Goal: Information Seeking & Learning: Learn about a topic

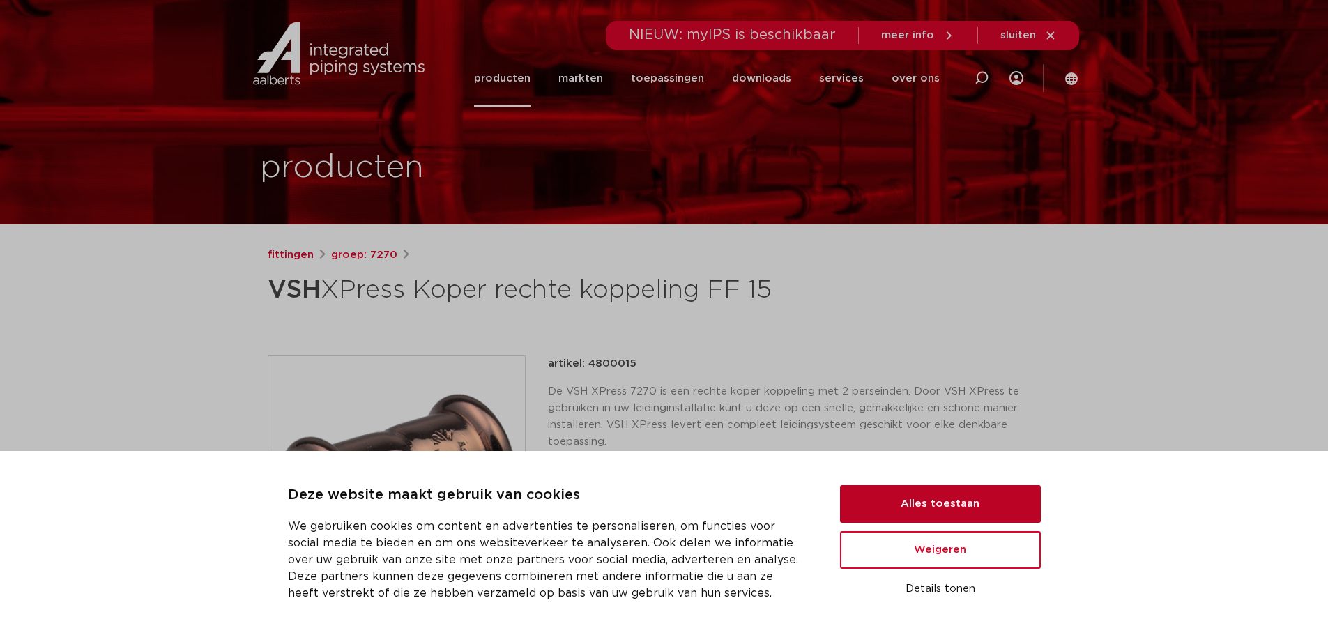
click at [920, 511] on button "Alles toestaan" at bounding box center [940, 504] width 201 height 38
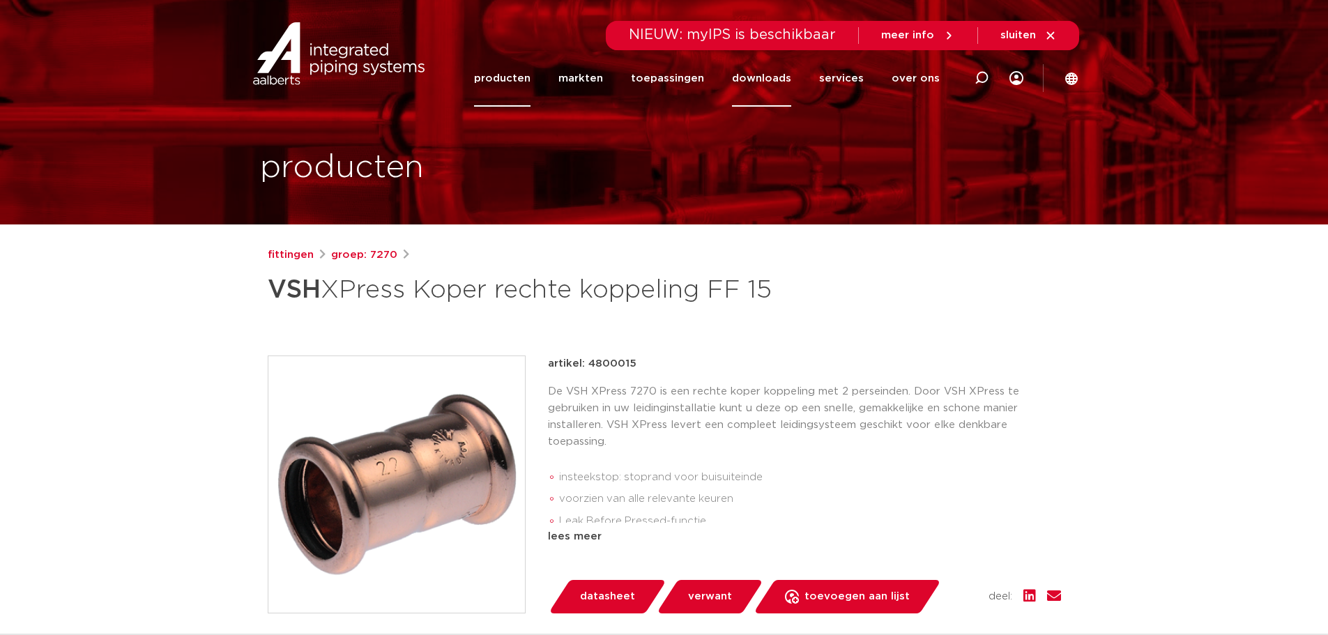
click at [778, 77] on link "downloads" at bounding box center [761, 78] width 59 height 56
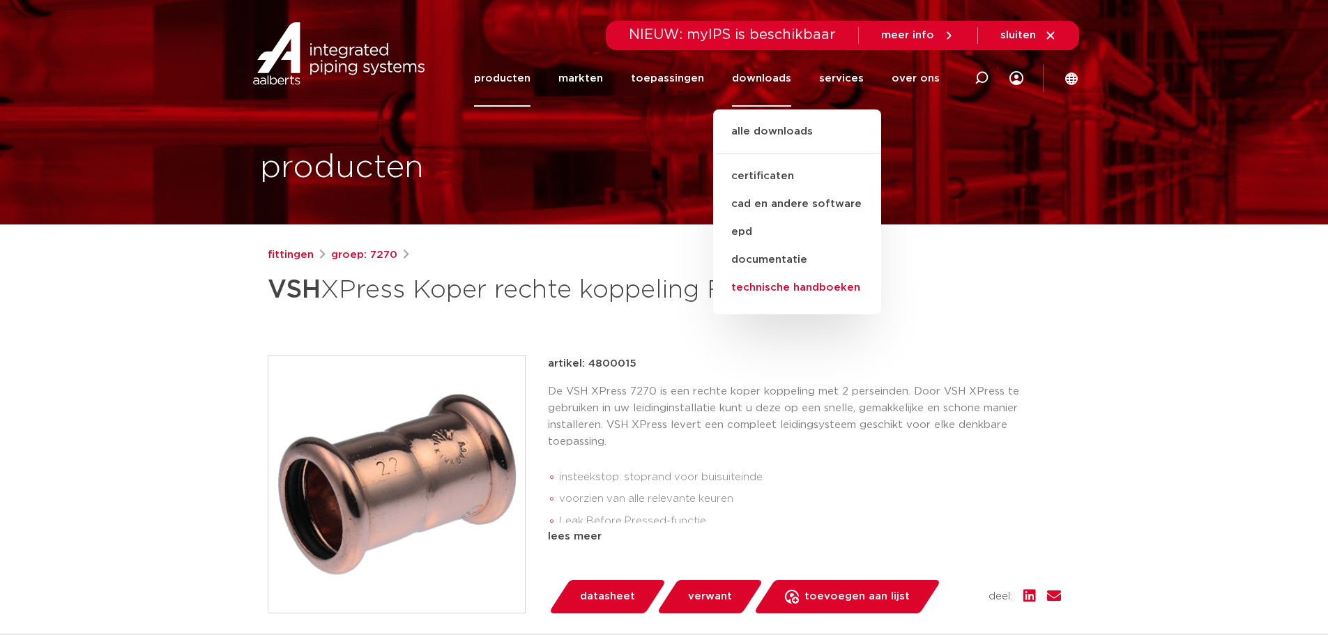
click at [782, 287] on link "technische handboeken" at bounding box center [797, 288] width 168 height 28
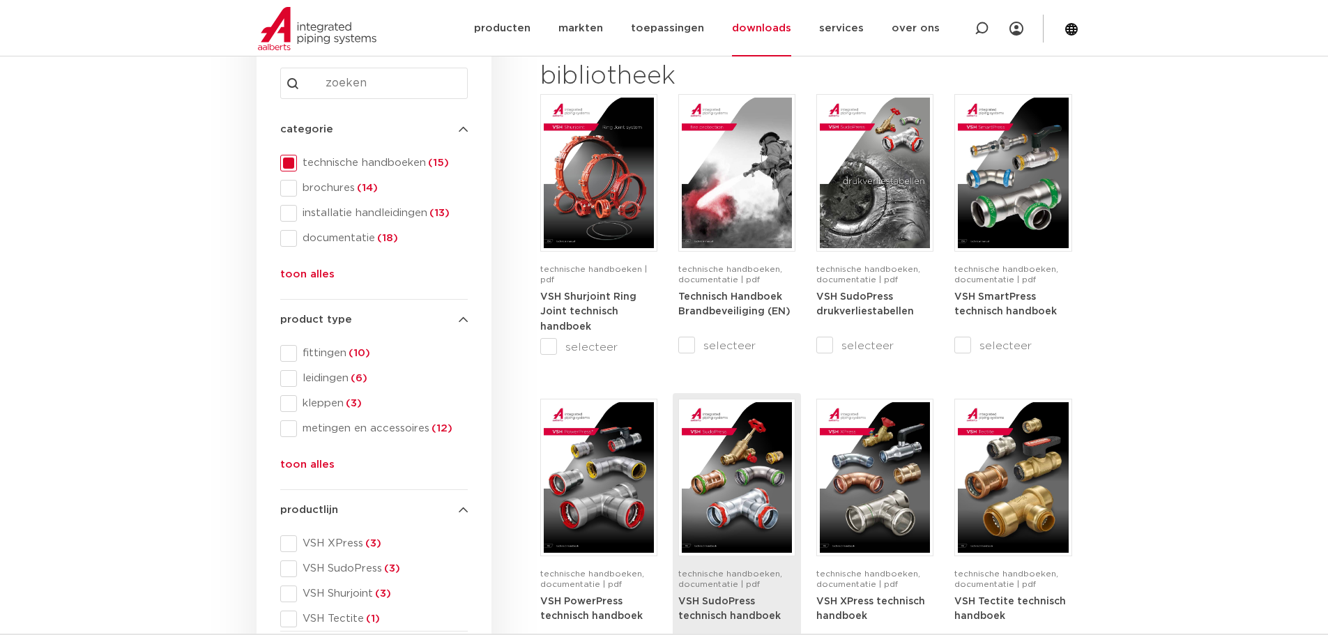
scroll to position [279, 0]
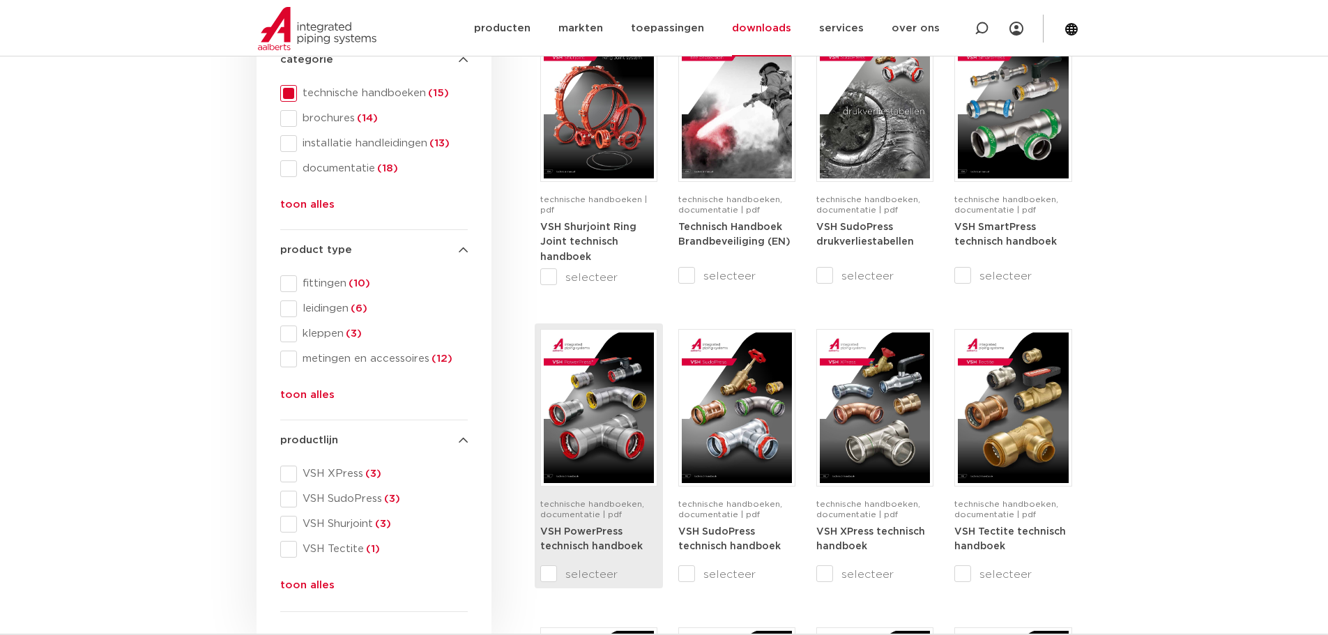
click at [549, 574] on input "selecteer" at bounding box center [569, 574] width 59 height 17
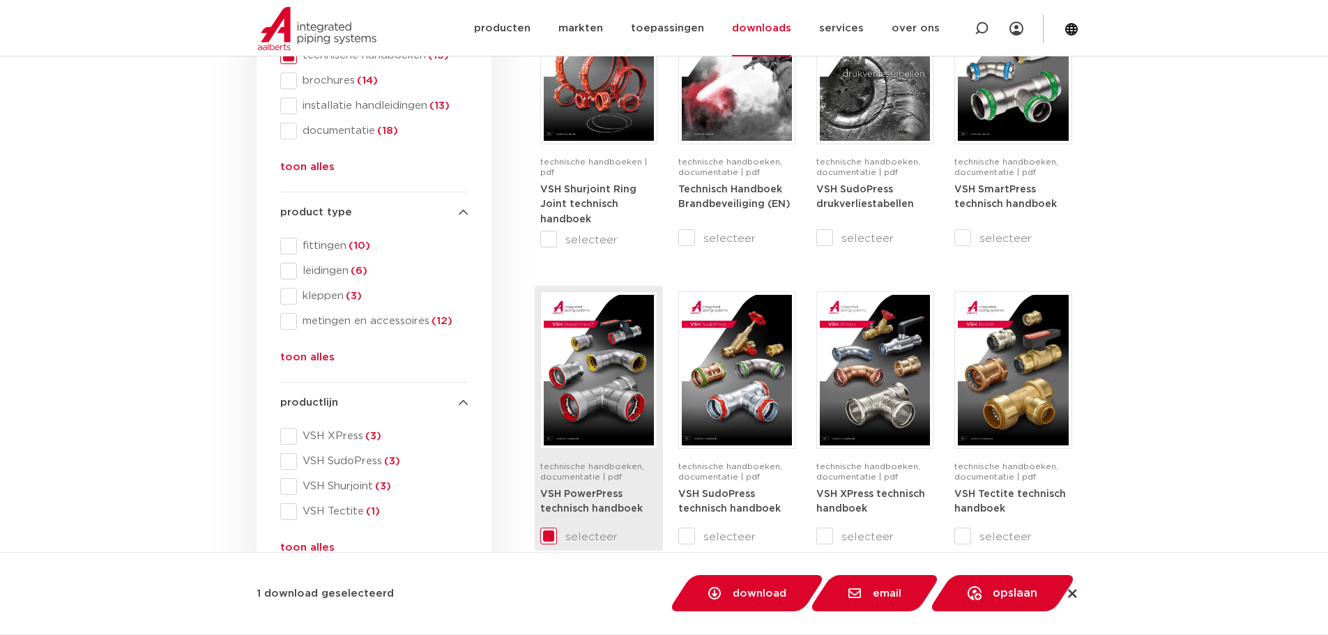
scroll to position [349, 0]
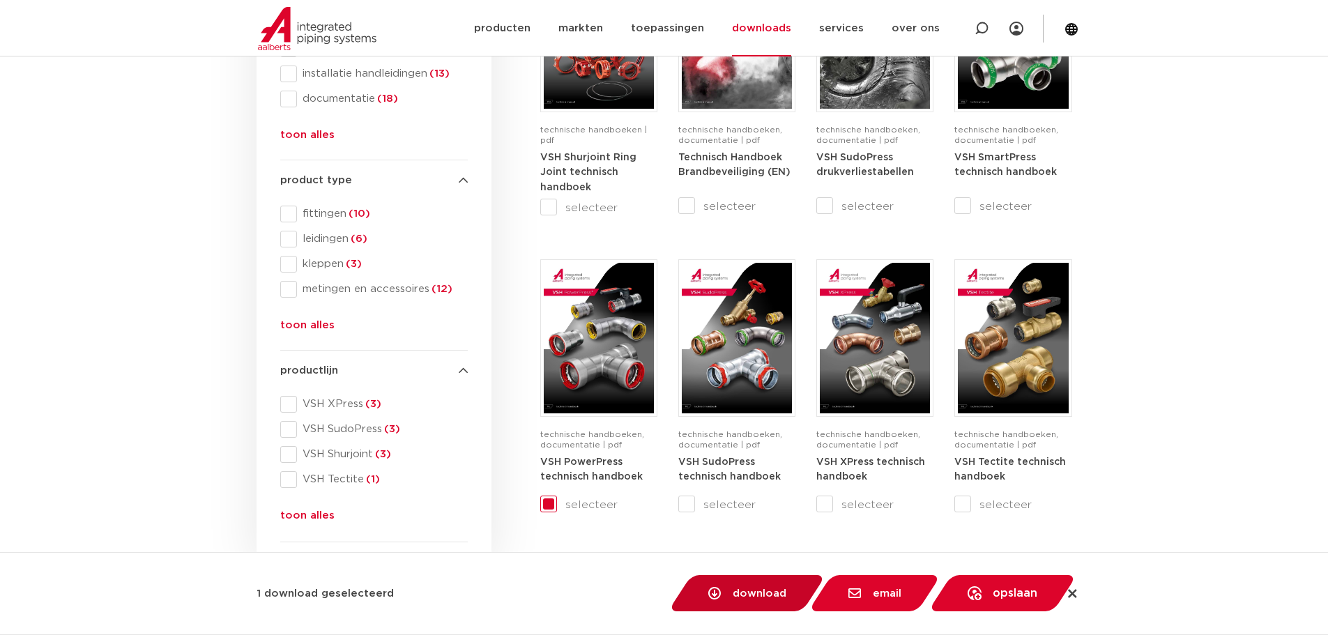
click at [759, 588] on span "download" at bounding box center [760, 593] width 54 height 10
checkbox input "false"
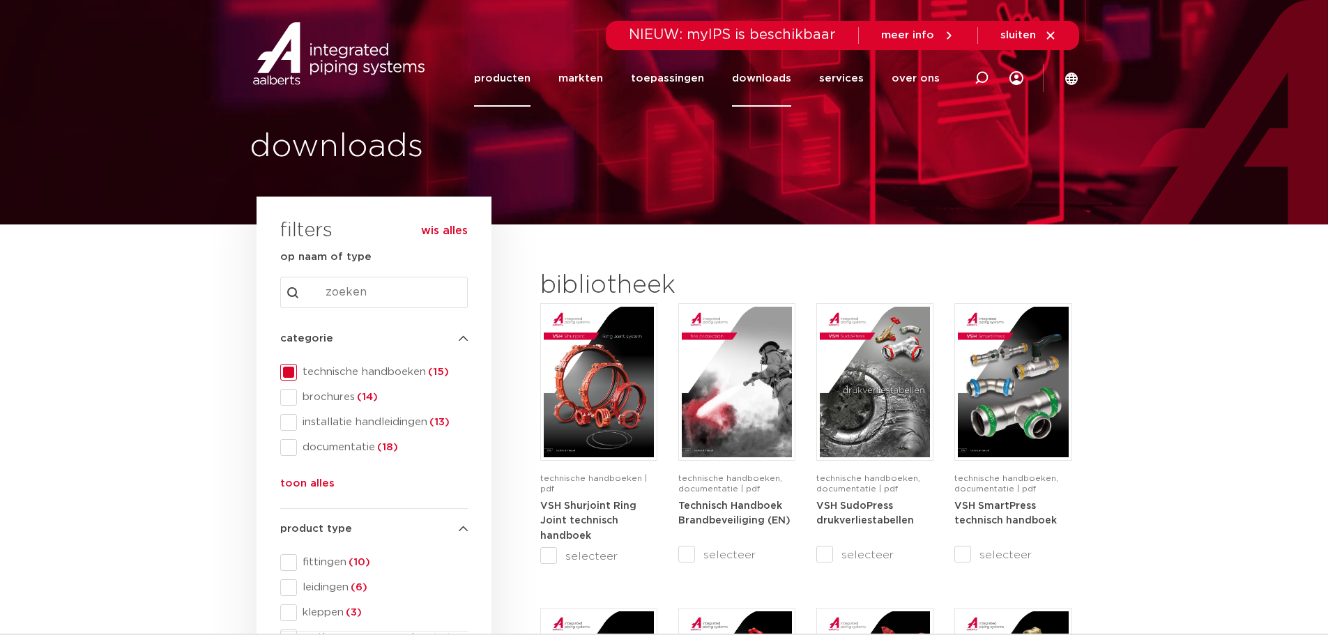
click at [522, 75] on link "producten" at bounding box center [502, 78] width 56 height 56
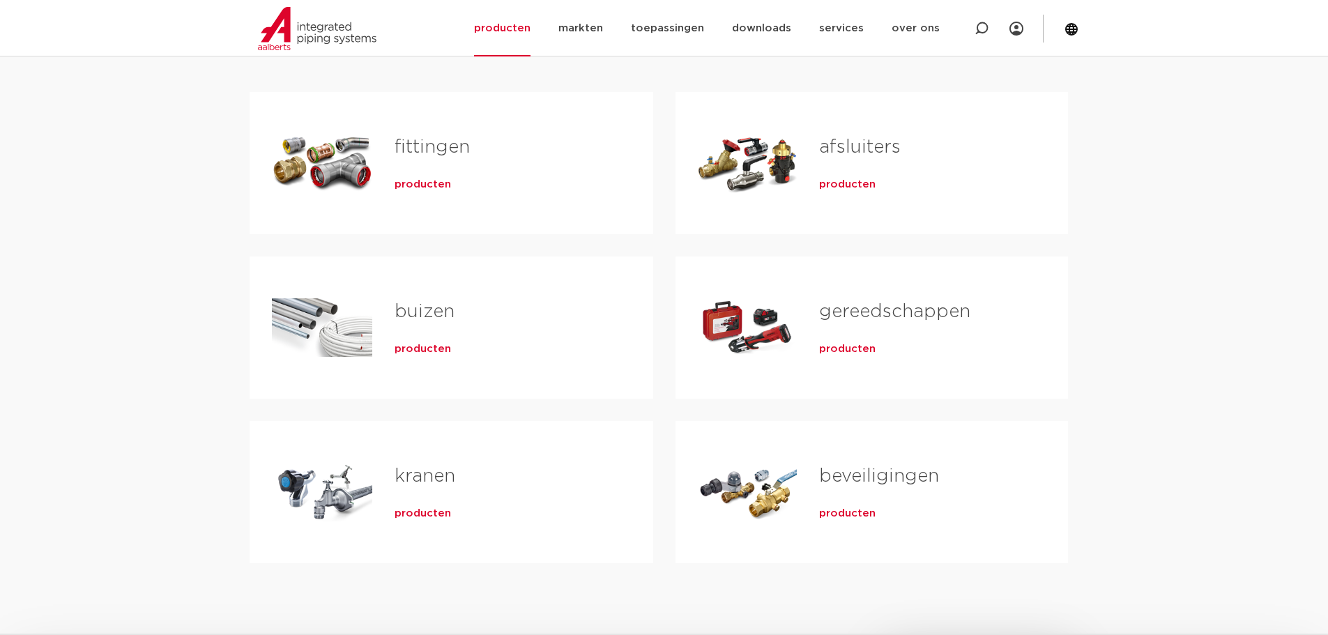
scroll to position [279, 0]
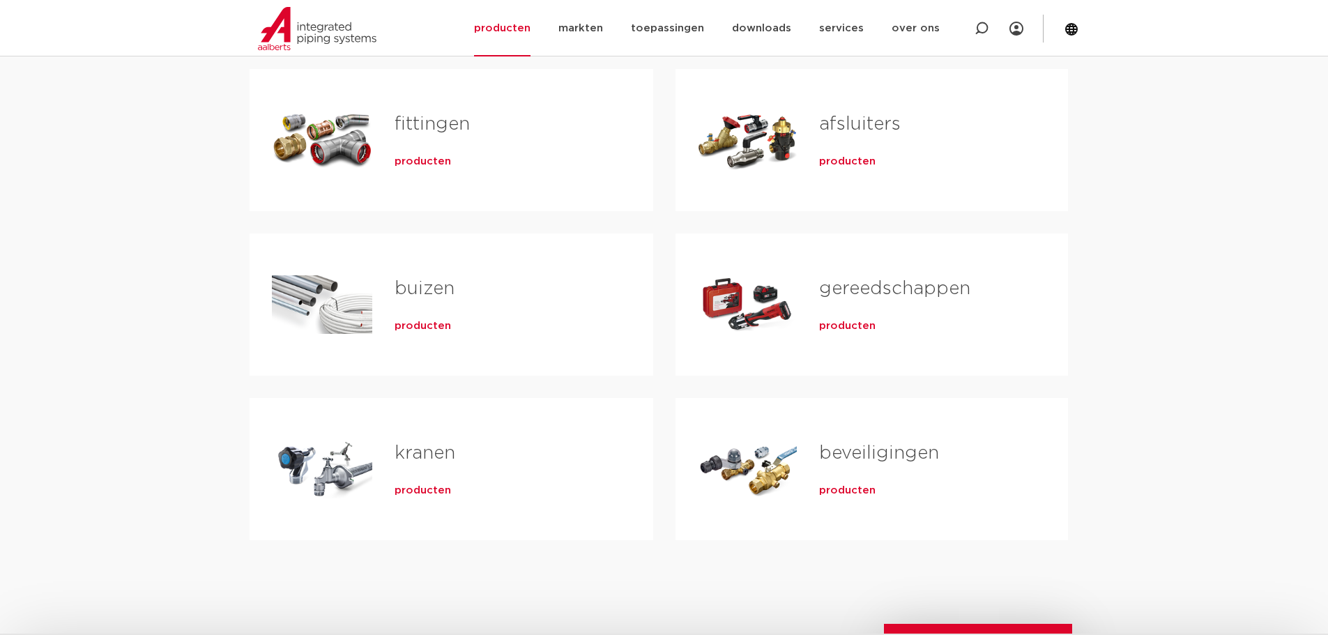
click at [437, 161] on span "producten" at bounding box center [423, 162] width 56 height 14
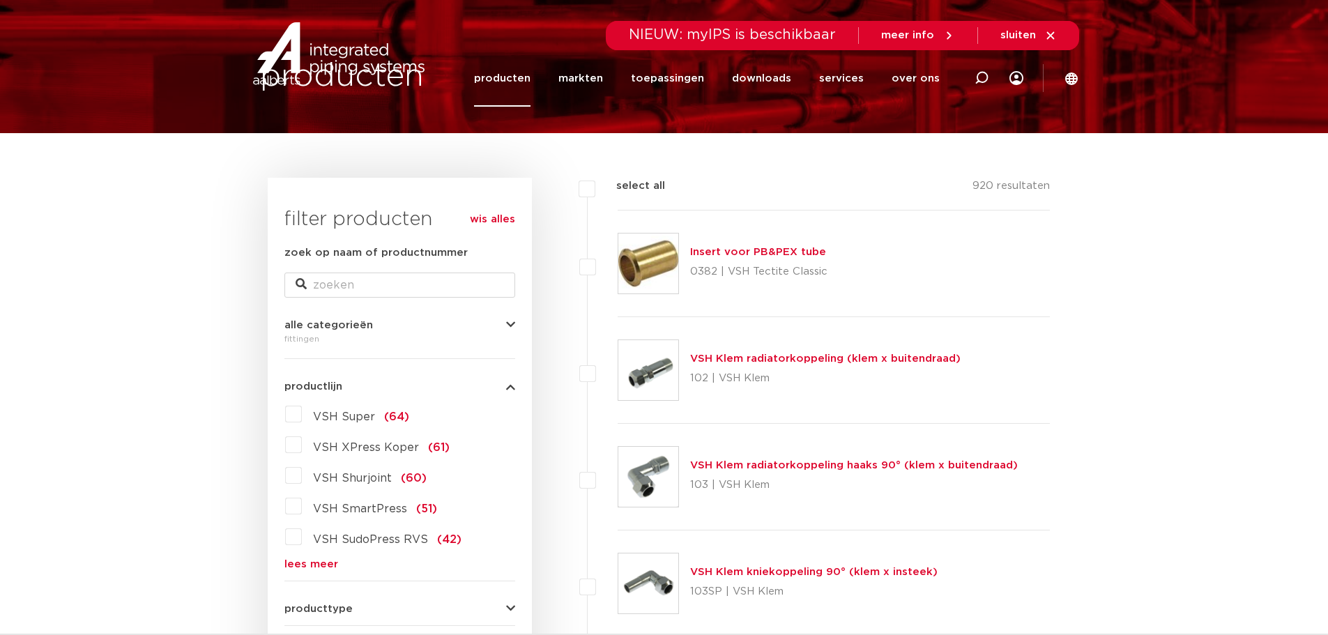
scroll to position [279, 0]
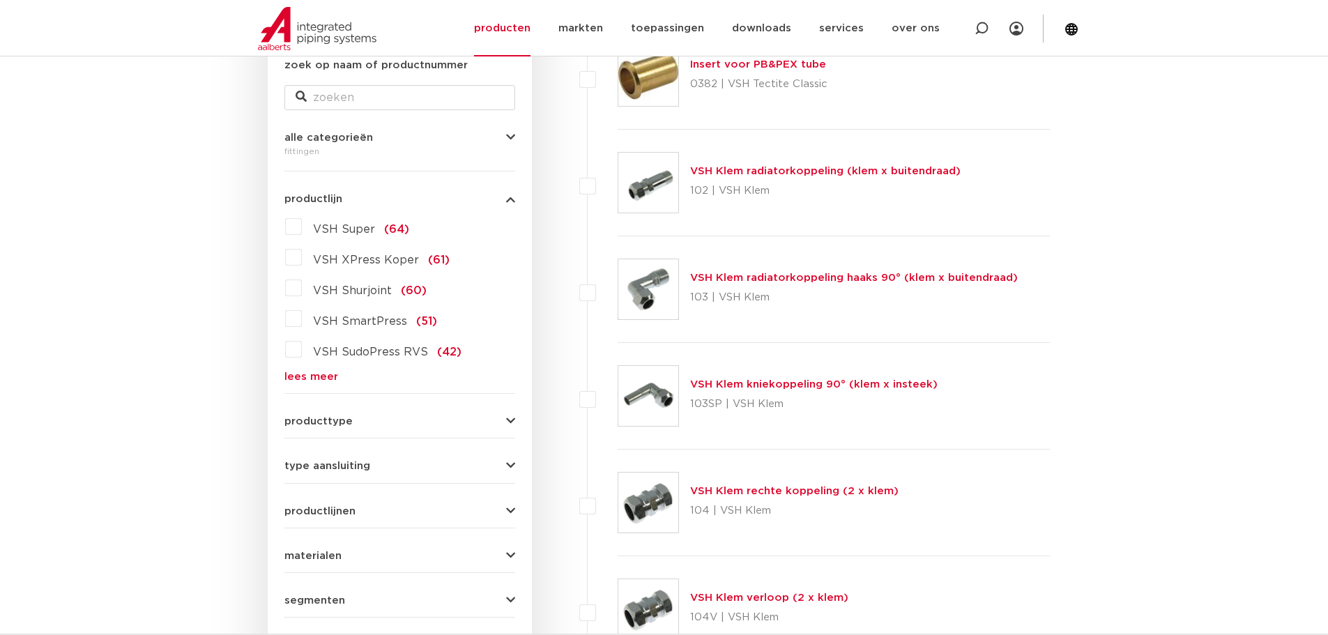
click at [510, 413] on div "producttype demontabel (179) meerdelig (62) accessoires (fittings) (49) voordee…" at bounding box center [399, 416] width 231 height 22
click at [510, 420] on icon "button" at bounding box center [510, 421] width 9 height 10
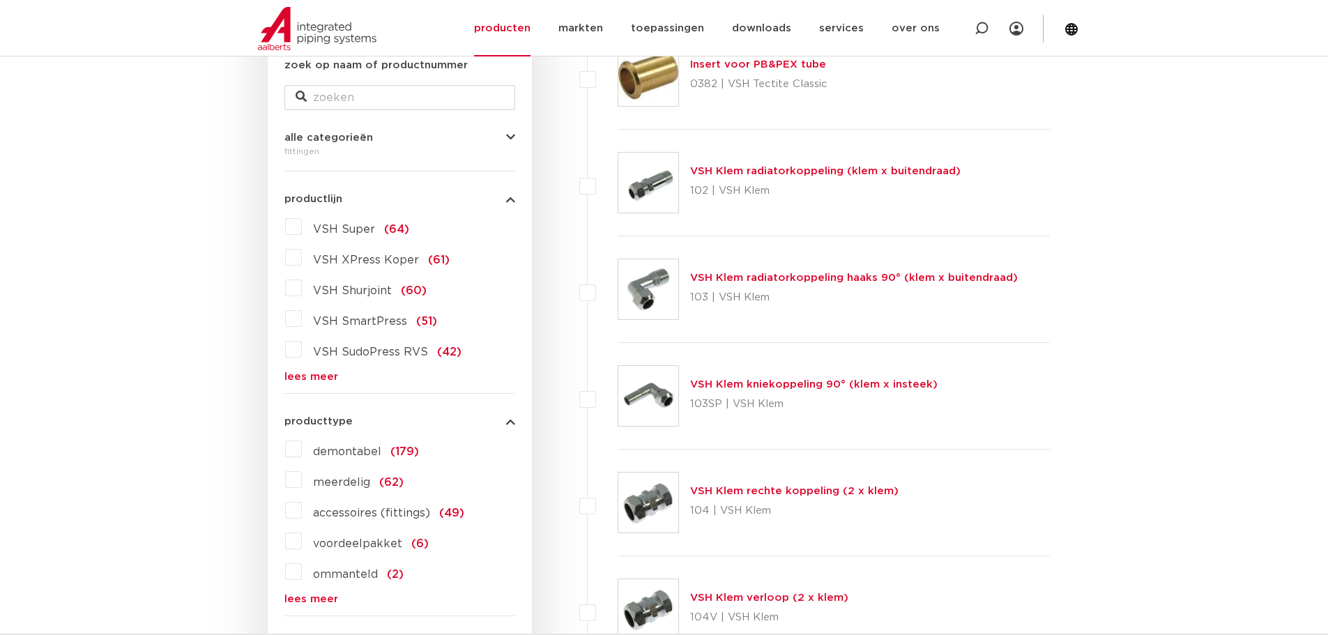
click at [510, 420] on icon "button" at bounding box center [510, 421] width 9 height 10
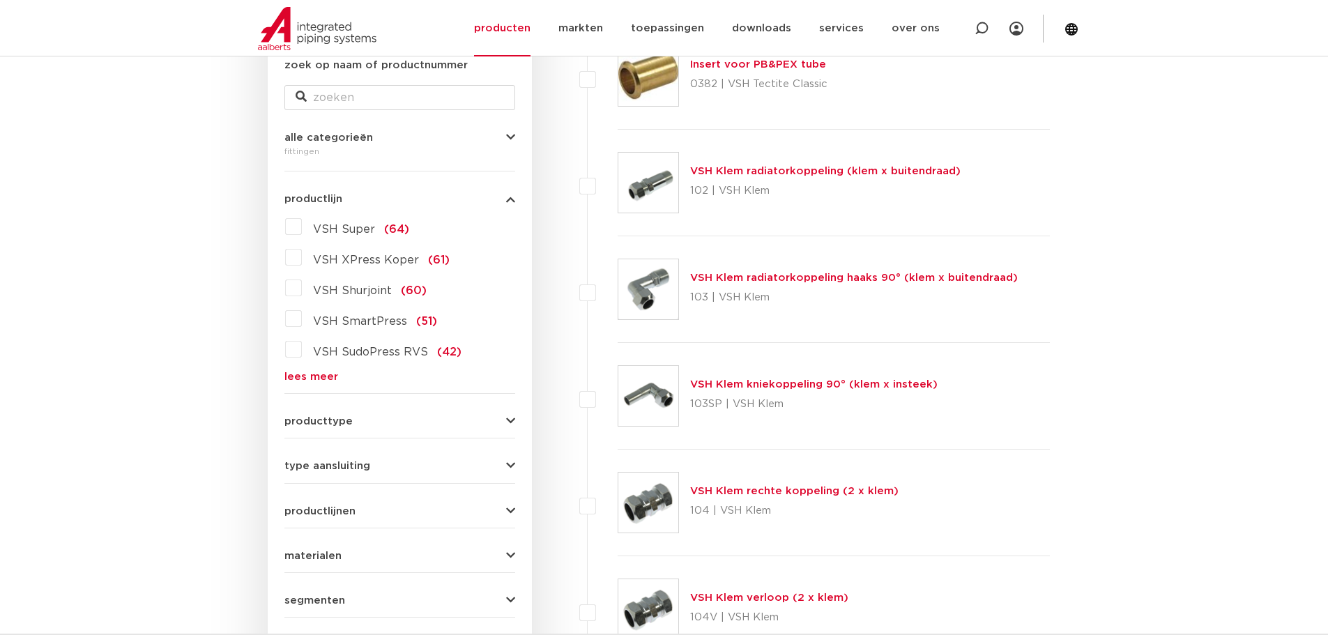
click at [510, 556] on icon "button" at bounding box center [510, 556] width 9 height 10
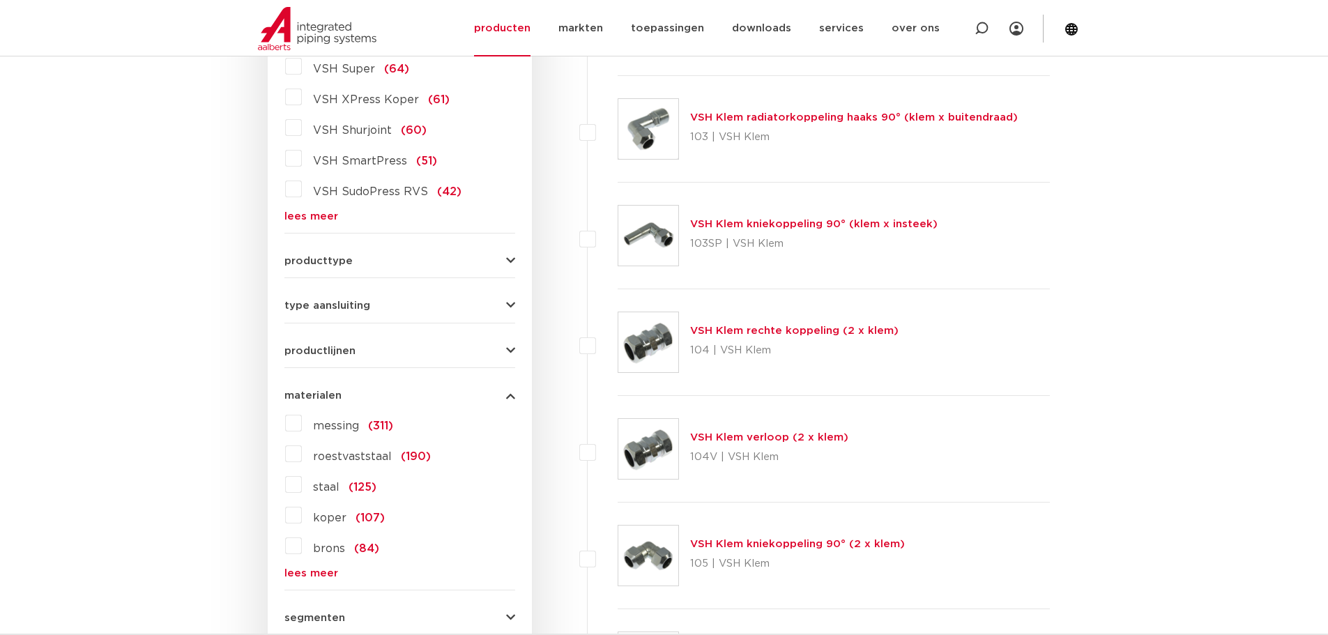
scroll to position [488, 0]
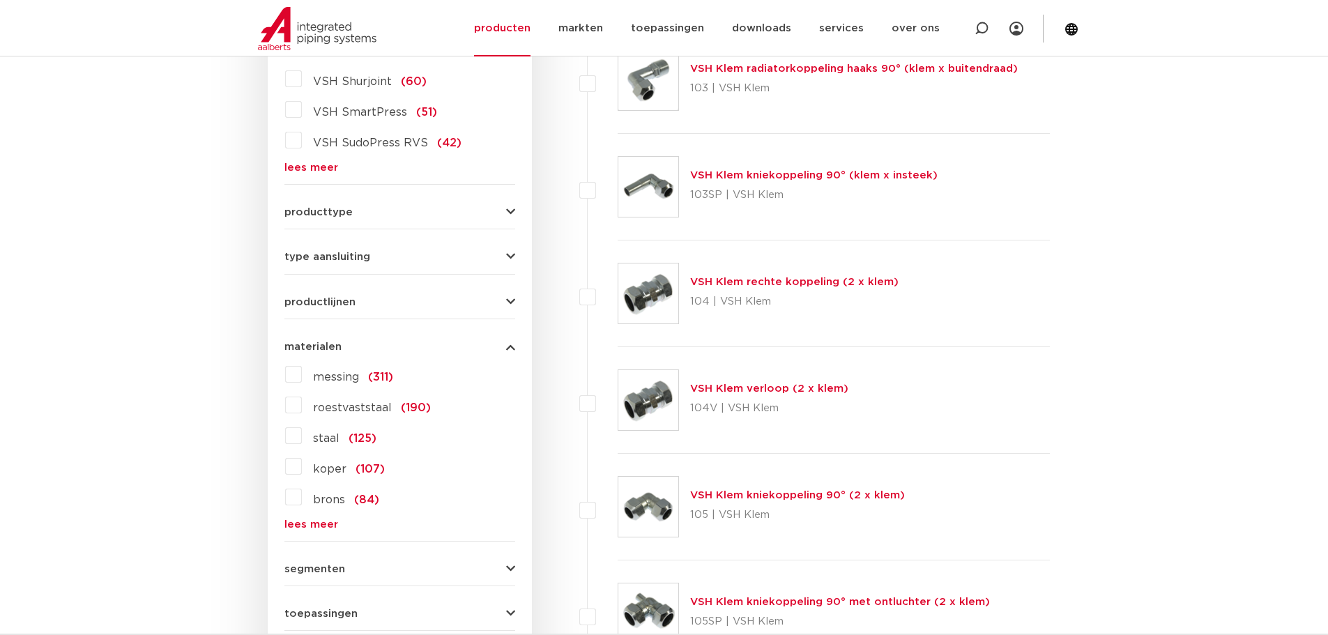
click at [358, 436] on span "(125)" at bounding box center [363, 438] width 28 height 11
click at [0, 0] on input "staal (125)" at bounding box center [0, 0] width 0 height 0
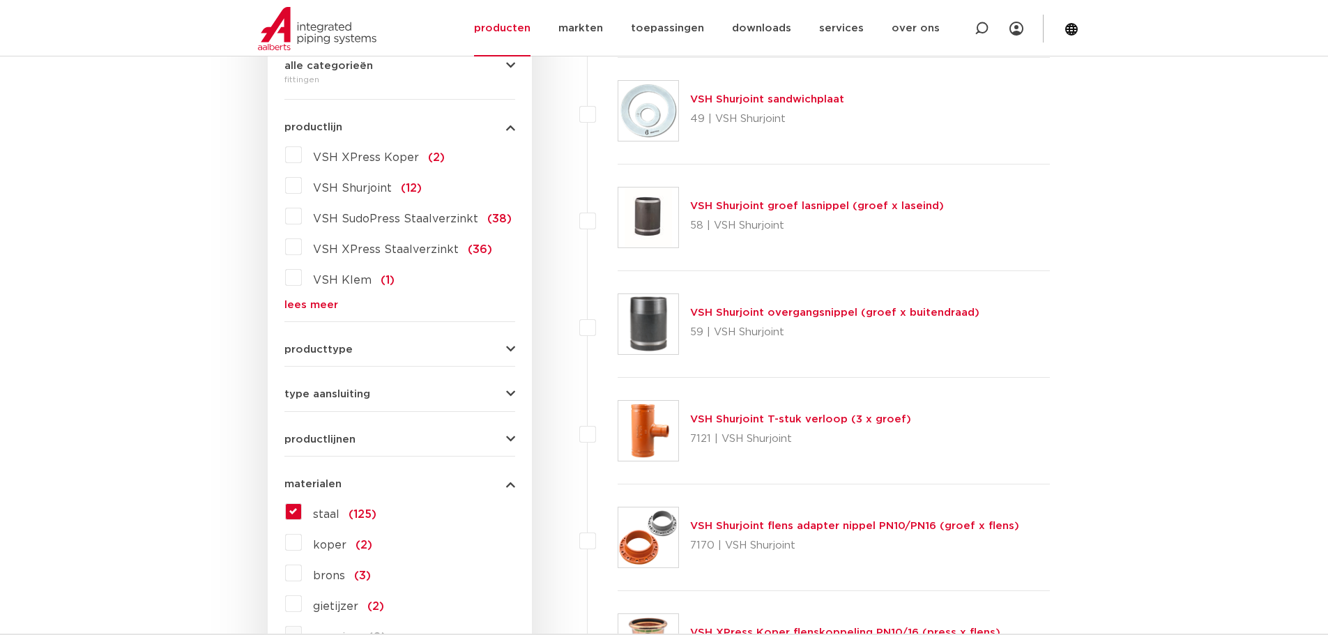
scroll to position [349, 0]
click at [372, 219] on span "VSH SudoPress Staalverzinkt" at bounding box center [395, 220] width 165 height 11
click at [0, 0] on input "VSH SudoPress Staalverzinkt (38)" at bounding box center [0, 0] width 0 height 0
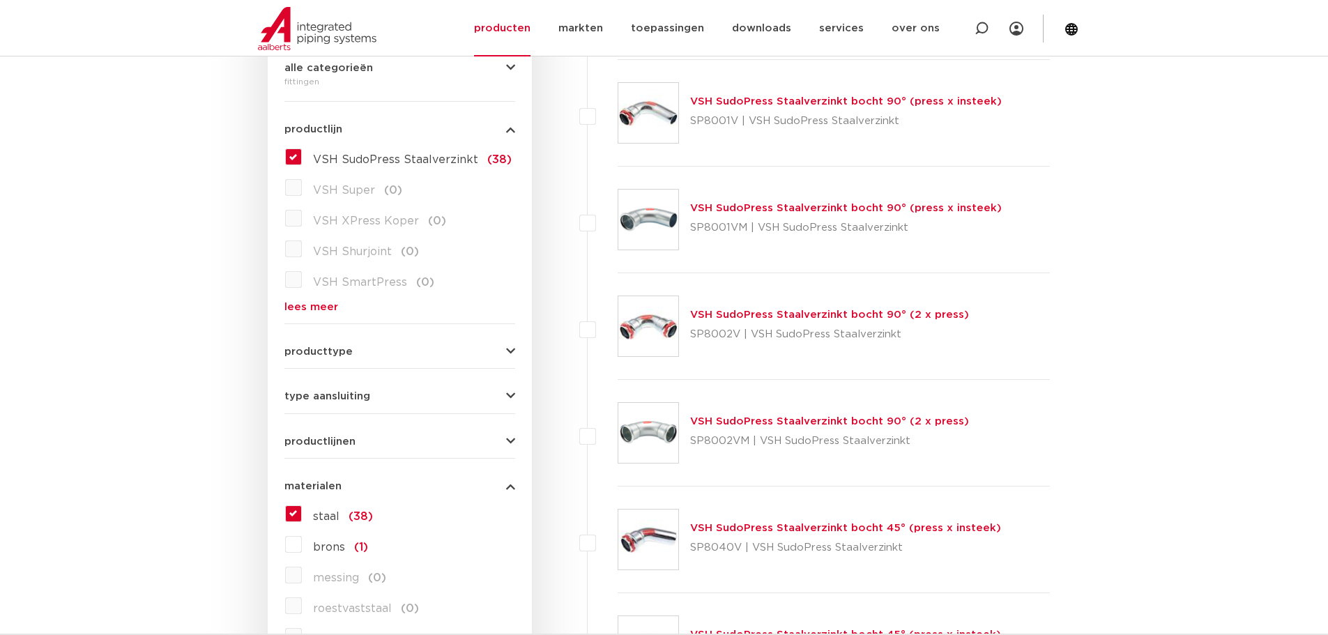
click at [312, 307] on link "lees meer" at bounding box center [399, 307] width 231 height 10
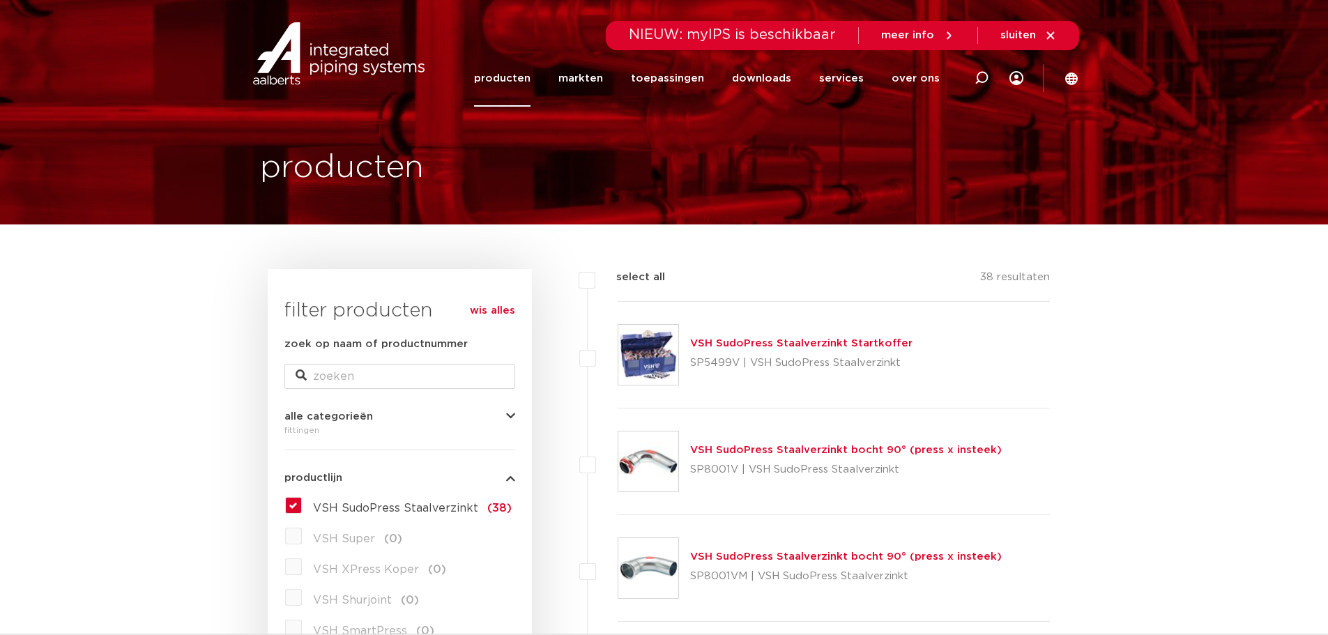
click at [302, 508] on label "VSH SudoPress Staalverzinkt (38)" at bounding box center [407, 505] width 210 height 22
click at [0, 0] on input "VSH SudoPress Staalverzinkt (38)" at bounding box center [0, 0] width 0 height 0
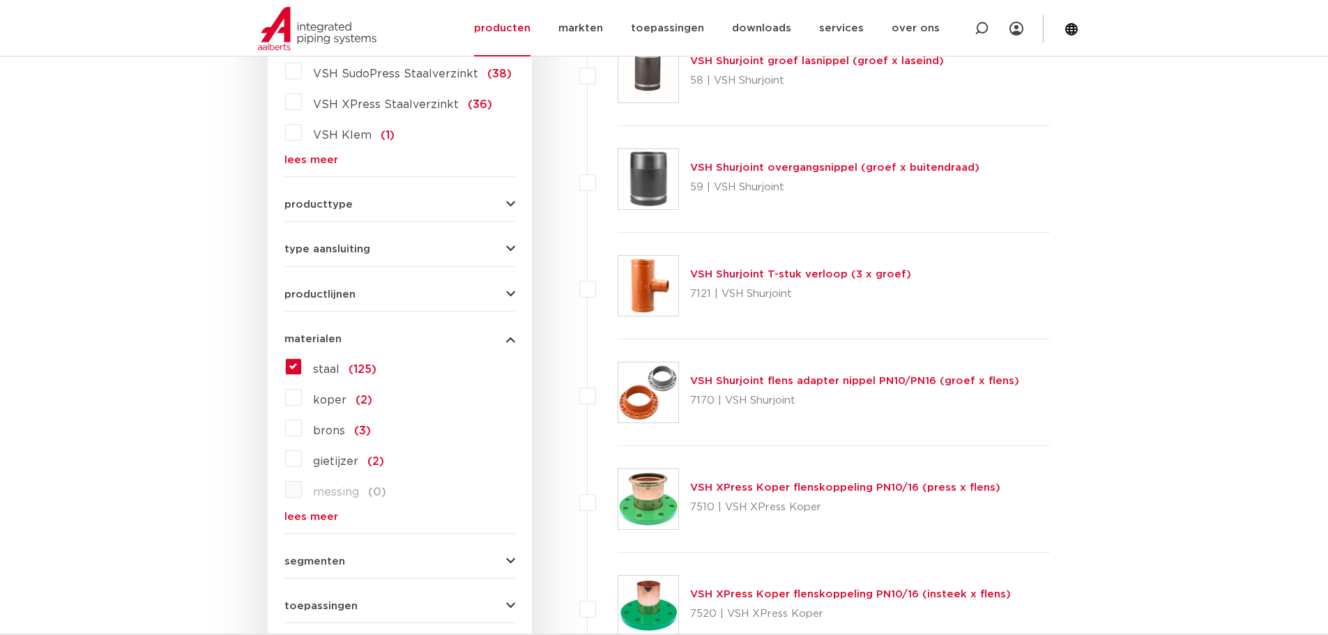
scroll to position [496, 0]
click at [310, 515] on link "lees meer" at bounding box center [399, 516] width 231 height 10
click at [322, 372] on span "staal" at bounding box center [326, 368] width 26 height 11
click at [0, 0] on input "staal (125)" at bounding box center [0, 0] width 0 height 0
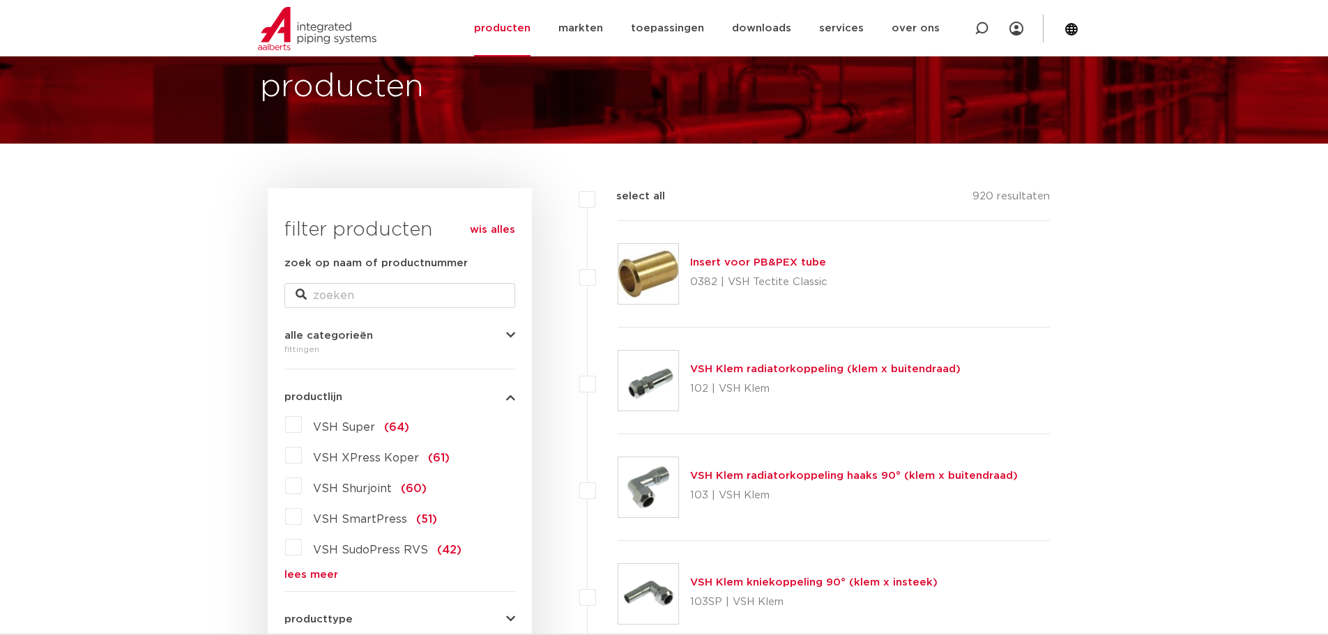
scroll to position [78, 0]
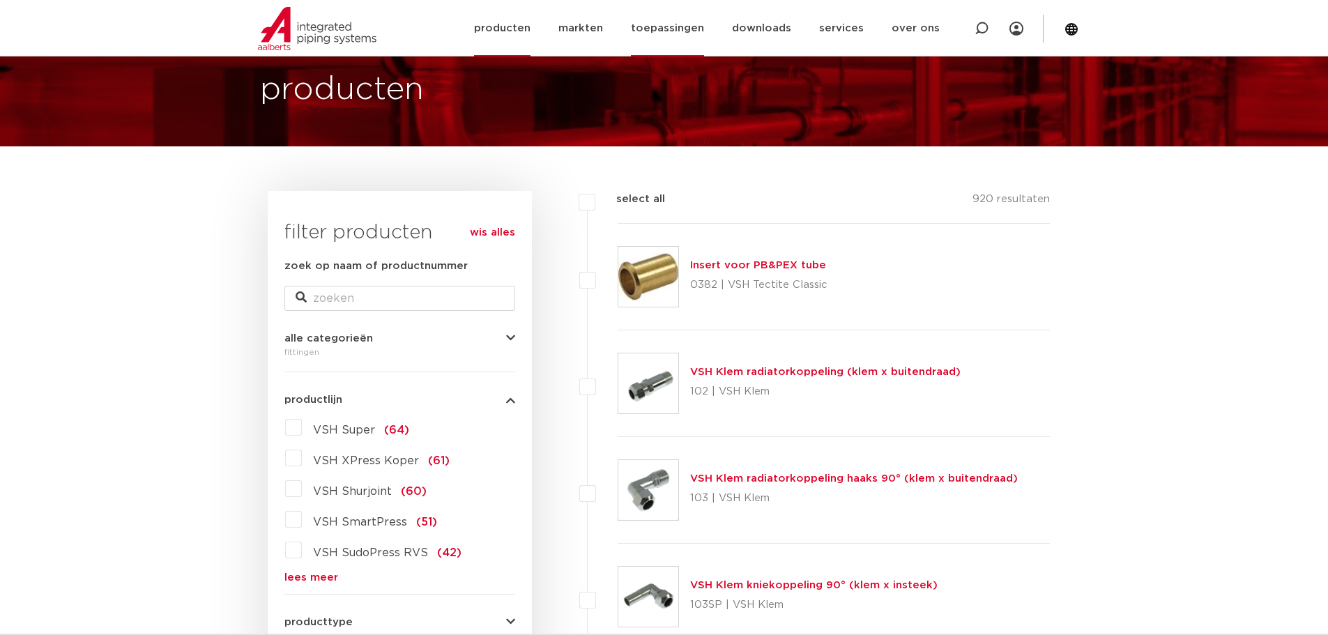
click at [666, 29] on link "toepassingen" at bounding box center [667, 28] width 73 height 56
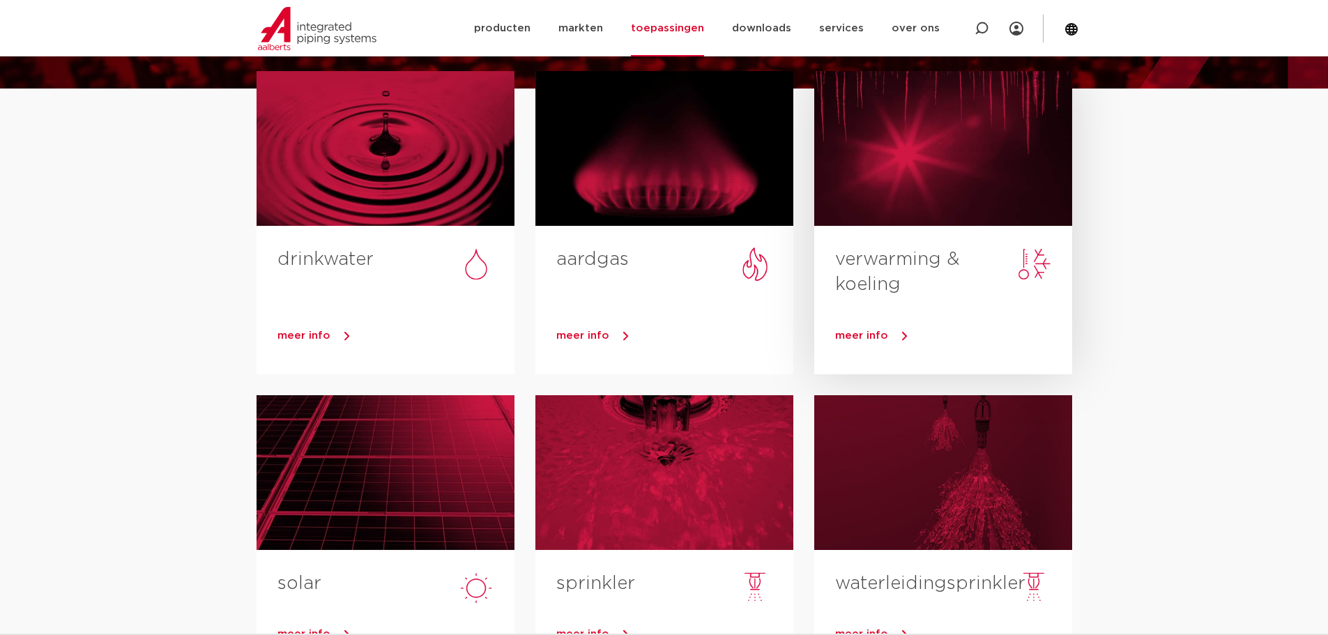
scroll to position [139, 0]
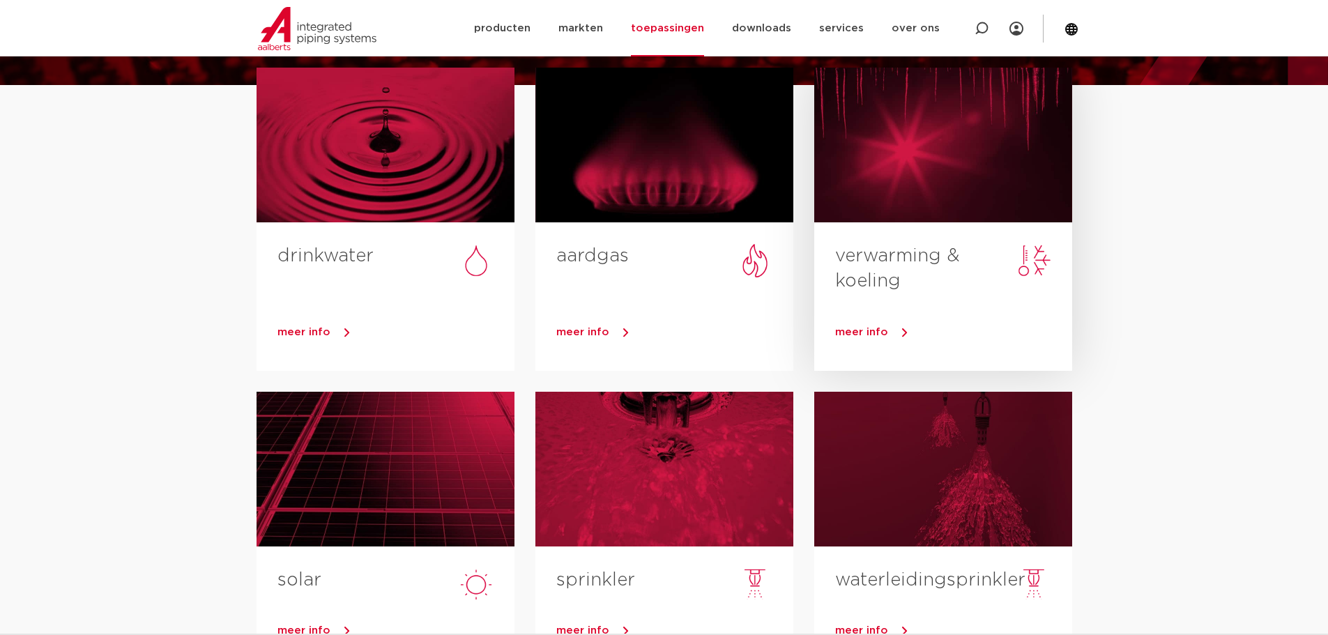
click at [931, 222] on div at bounding box center [943, 145] width 258 height 155
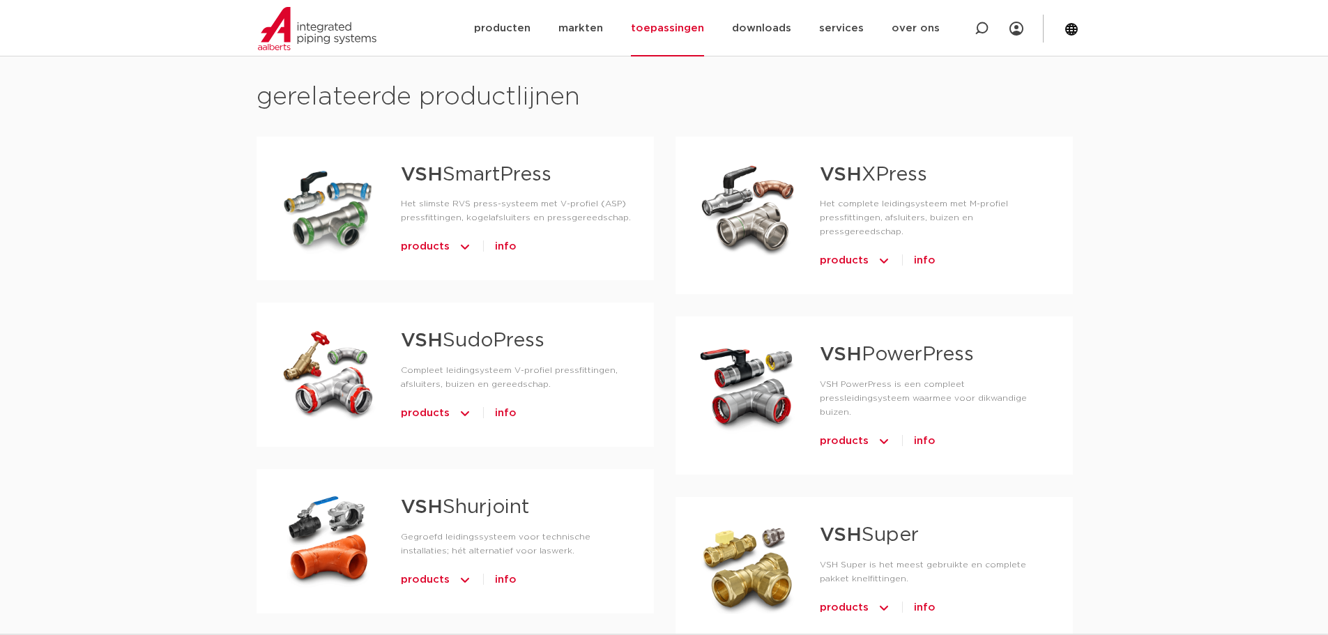
scroll to position [976, 0]
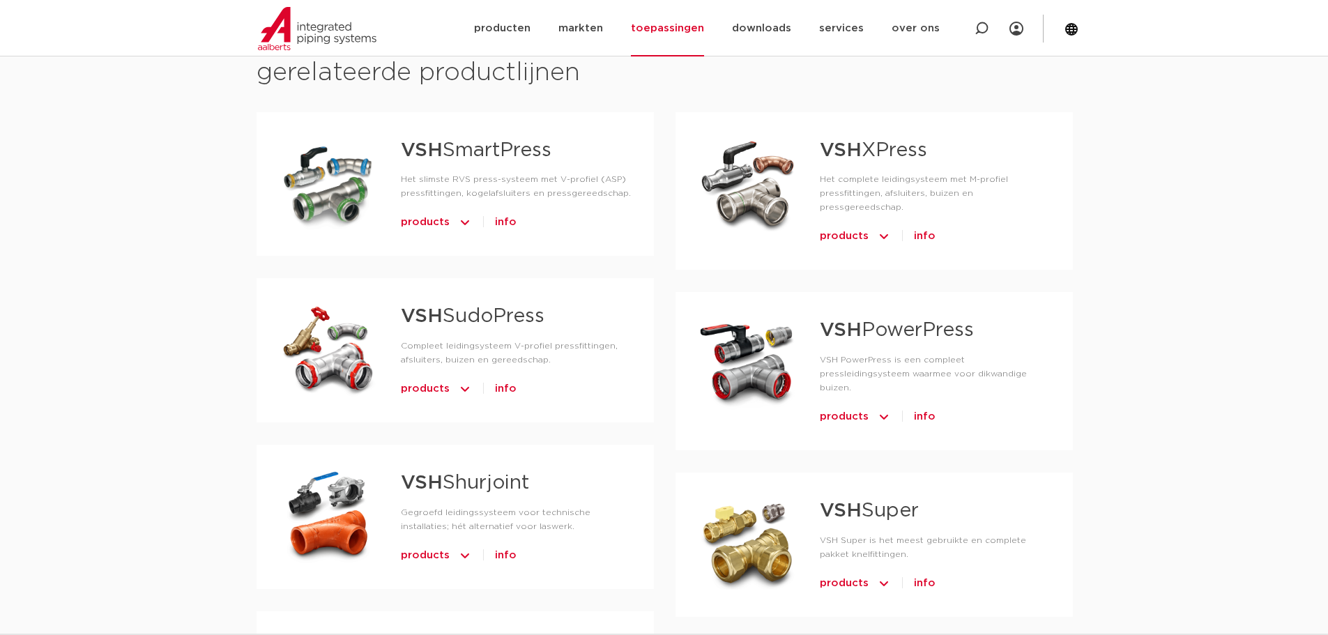
click at [888, 321] on link "VSH PowerPress" at bounding box center [897, 331] width 154 height 20
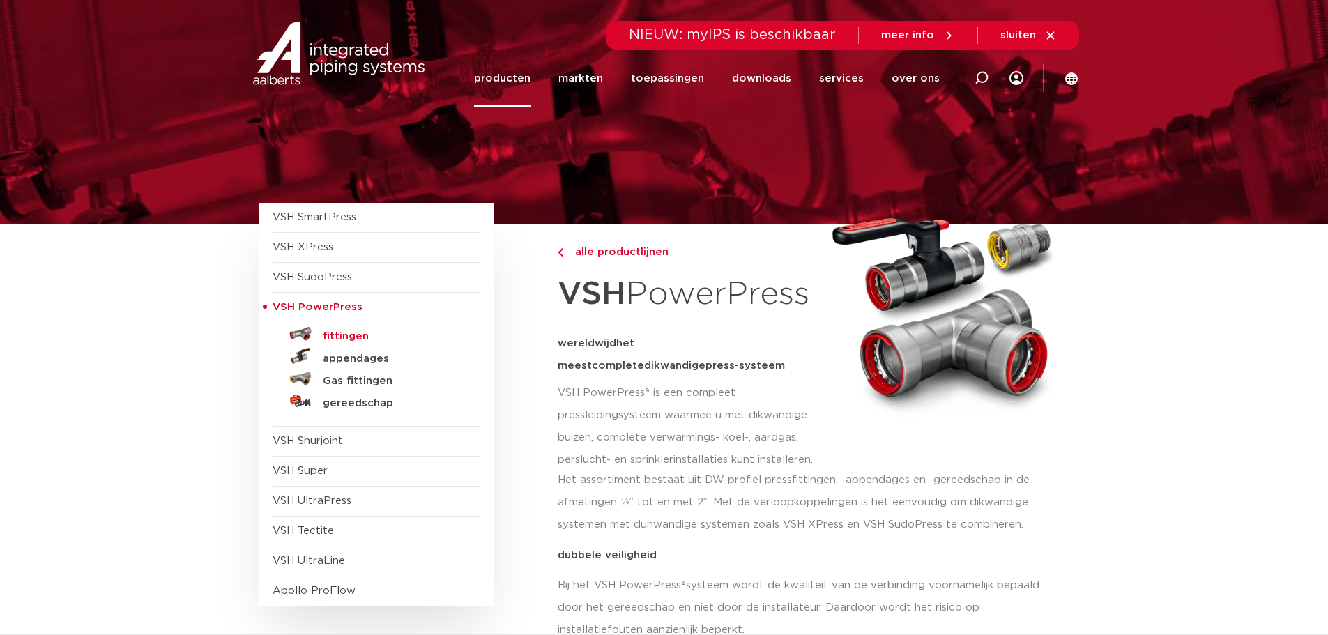
click at [367, 333] on h5 "fittingen" at bounding box center [392, 336] width 138 height 13
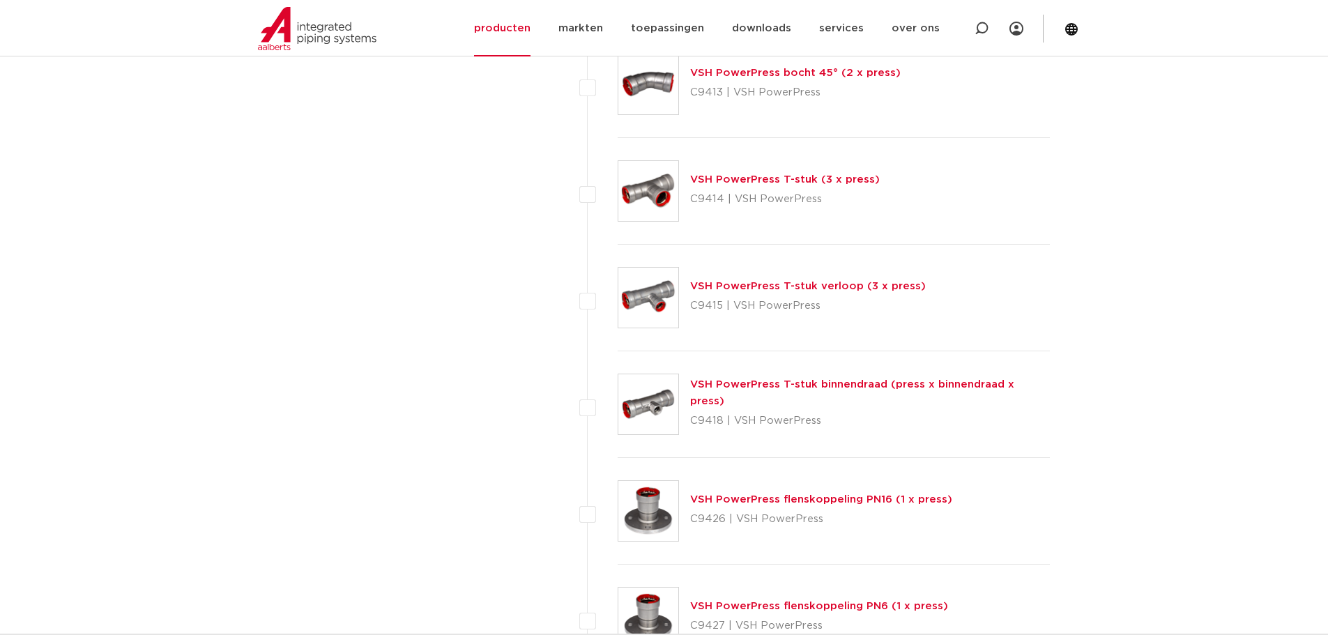
scroll to position [984, 0]
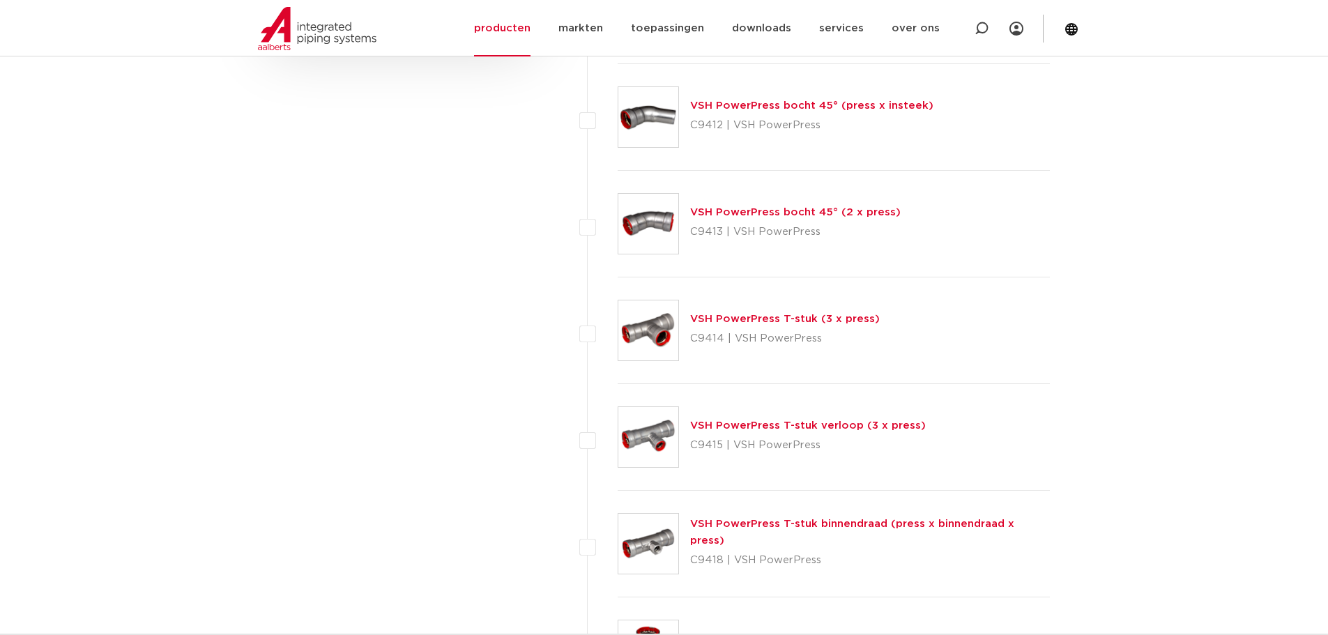
click at [765, 322] on link "VSH PowerPress T-stuk (3 x press)" at bounding box center [785, 319] width 190 height 10
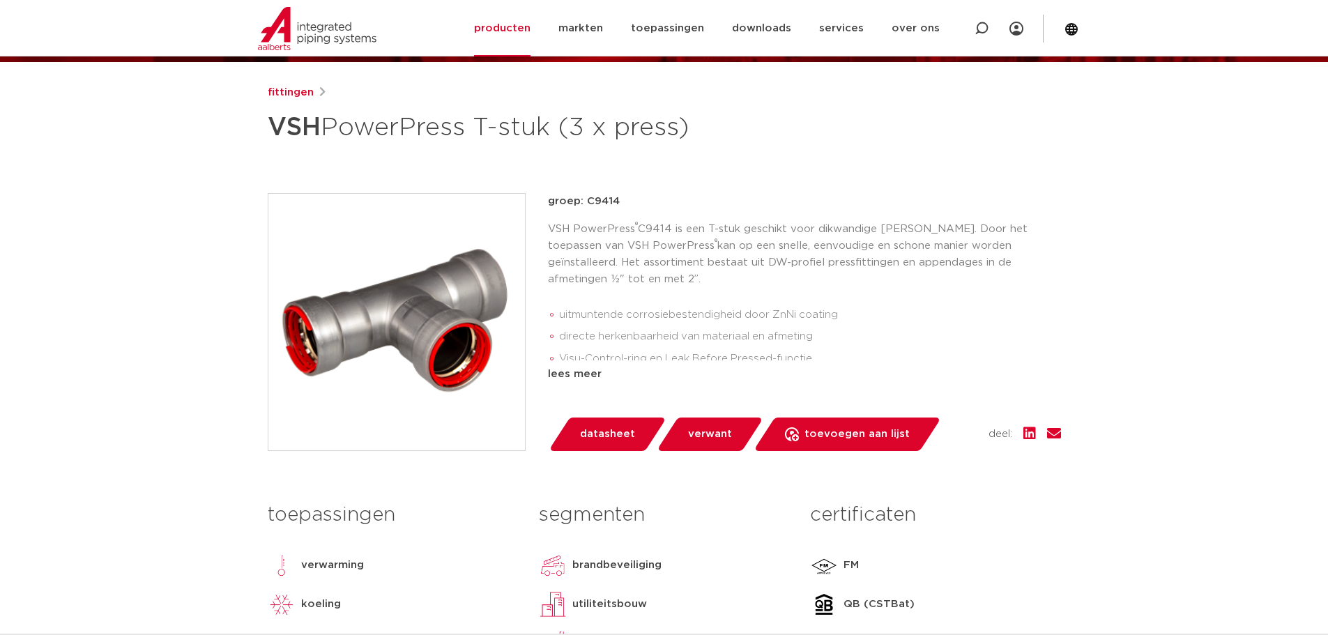
scroll to position [139, 0]
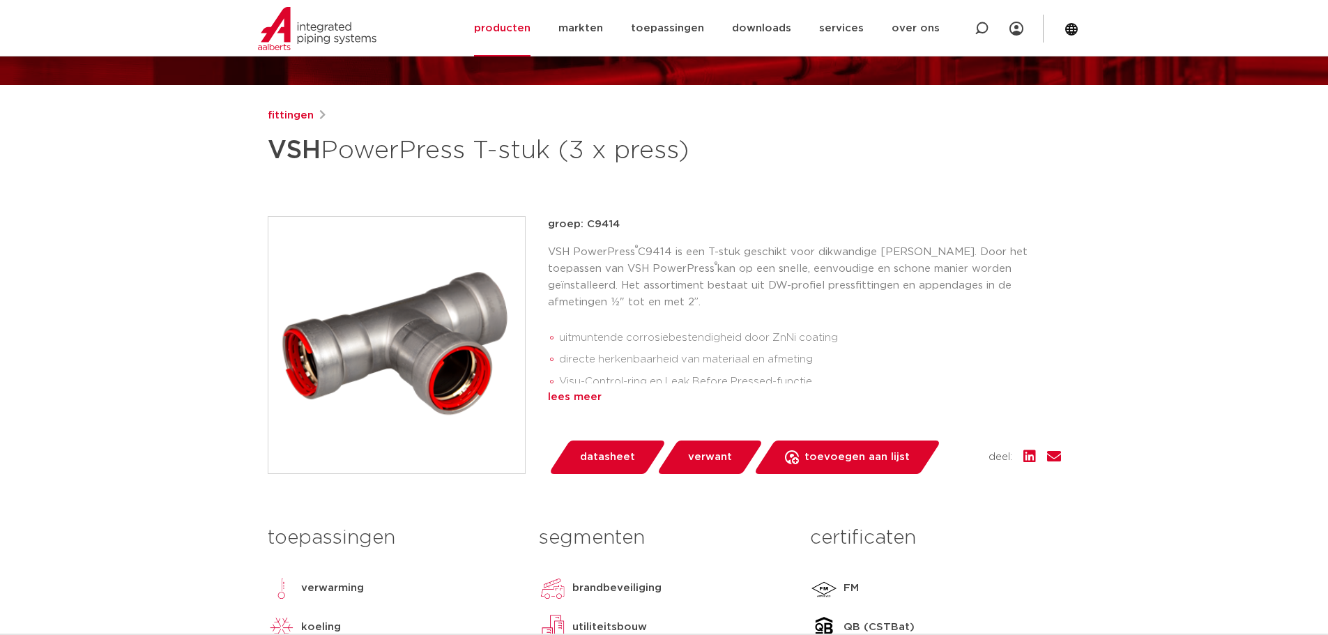
click at [586, 395] on div "lees meer" at bounding box center [804, 397] width 513 height 17
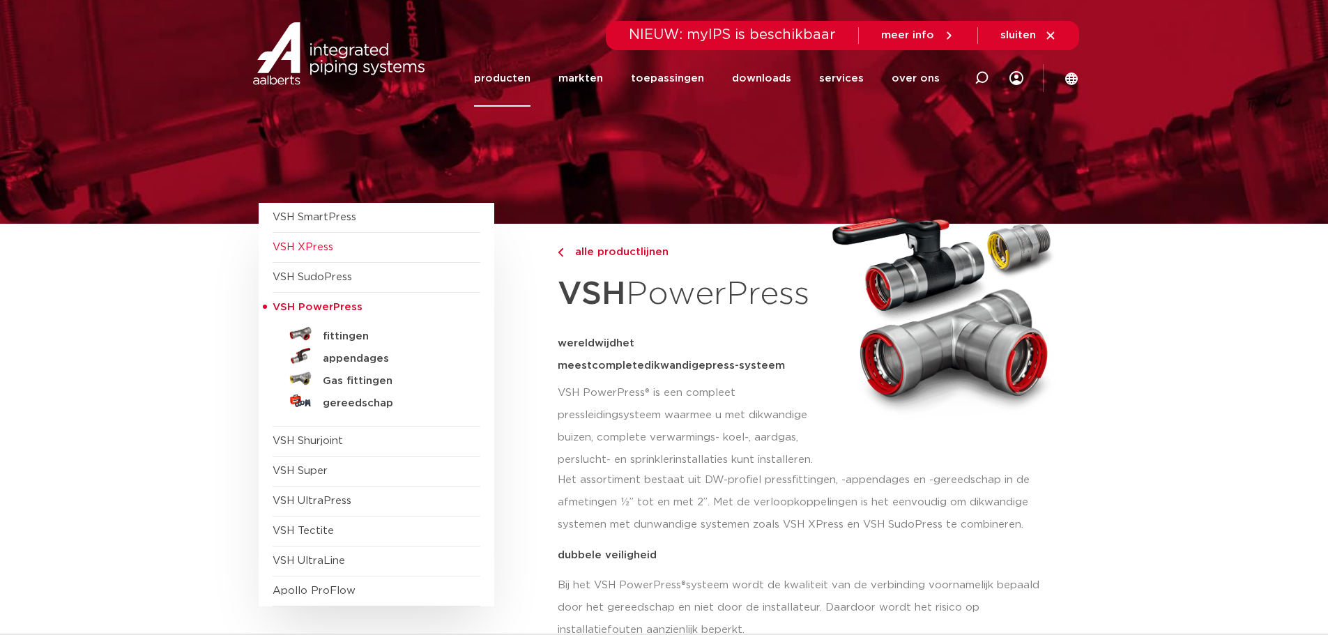
click at [319, 245] on span "VSH XPress" at bounding box center [303, 247] width 61 height 10
click at [317, 215] on span "VSH SmartPress" at bounding box center [315, 217] width 84 height 10
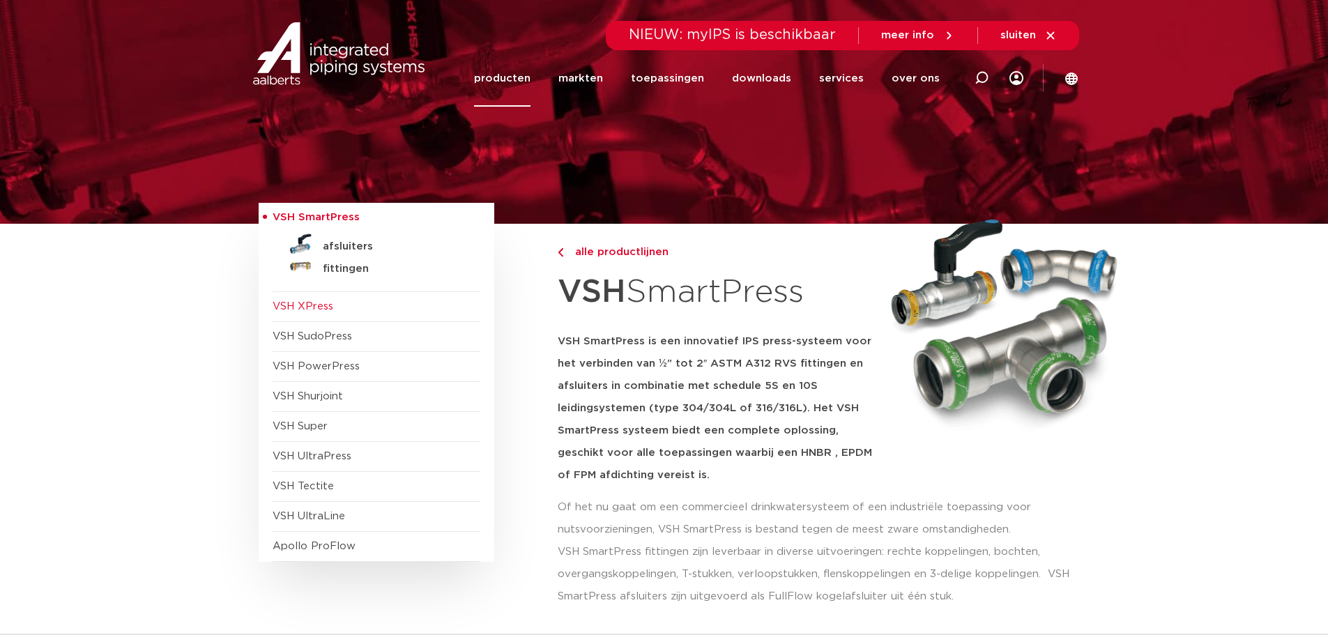
click at [308, 303] on span "VSH XPress" at bounding box center [303, 306] width 61 height 10
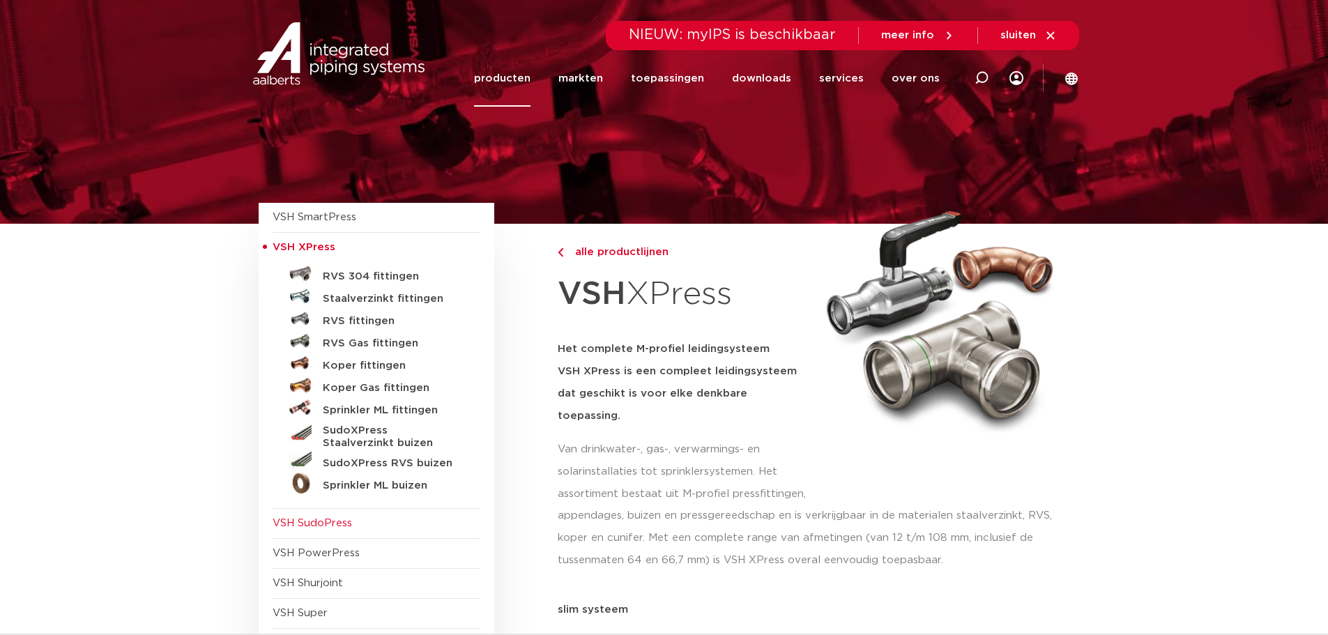
click at [298, 523] on span "VSH SudoPress" at bounding box center [312, 523] width 79 height 10
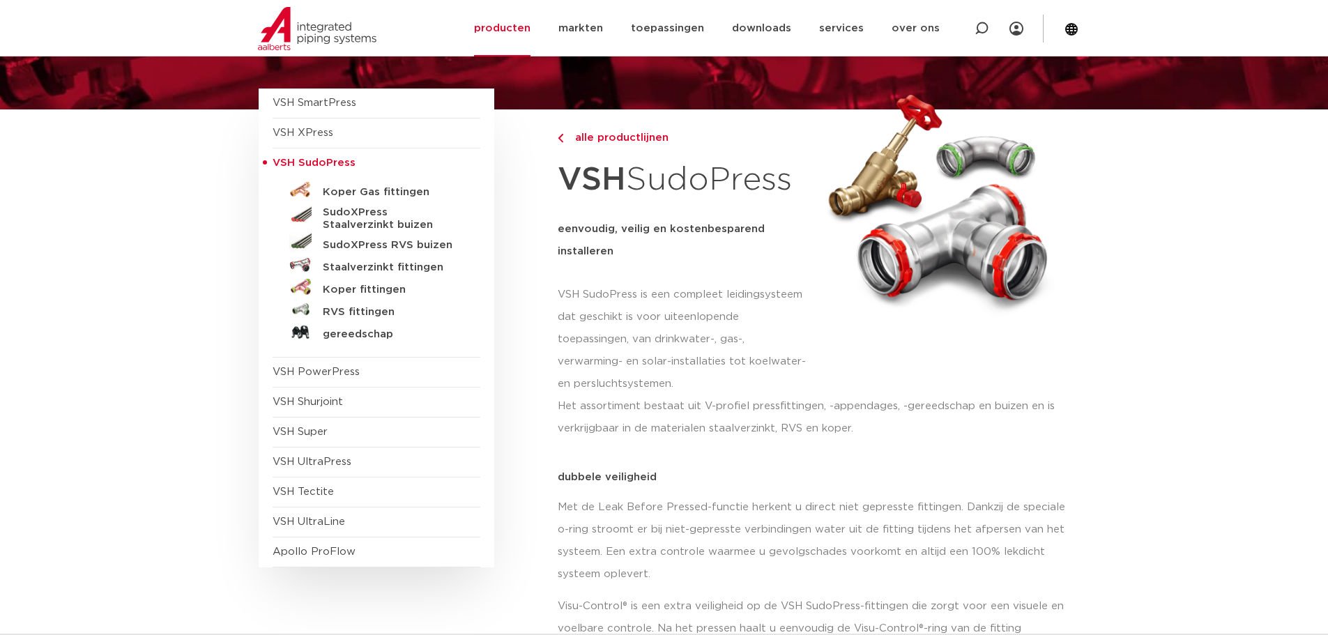
scroll to position [139, 0]
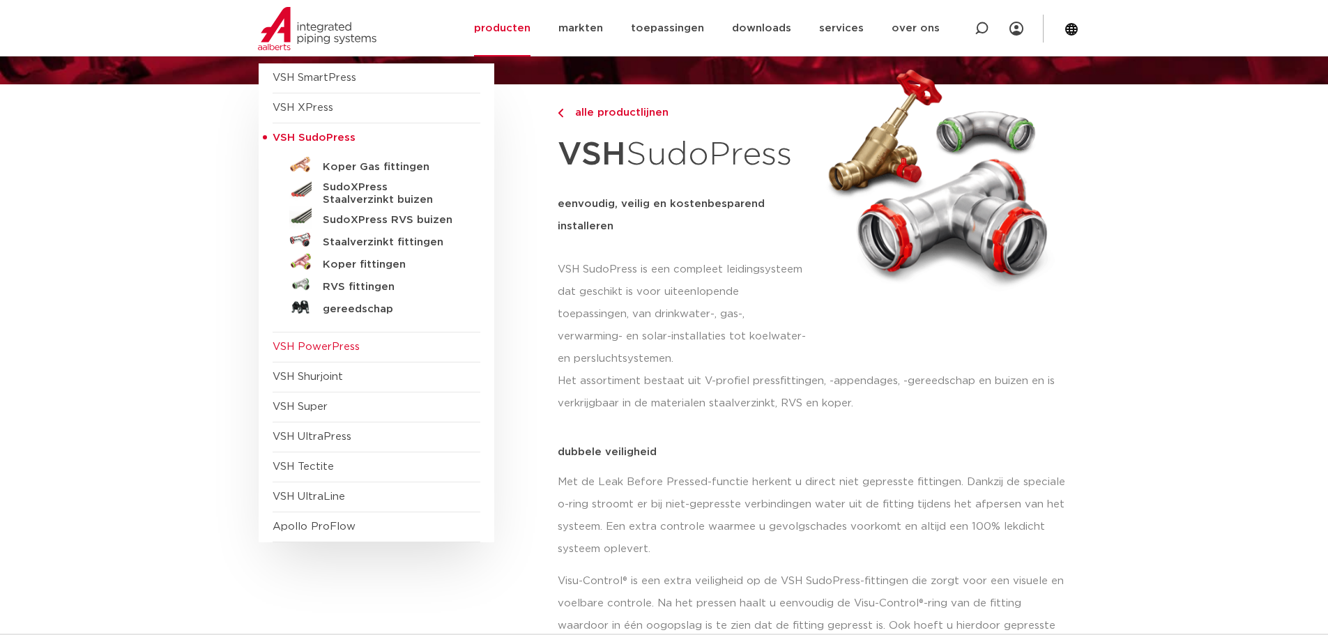
click at [352, 342] on span "VSH PowerPress" at bounding box center [316, 347] width 87 height 10
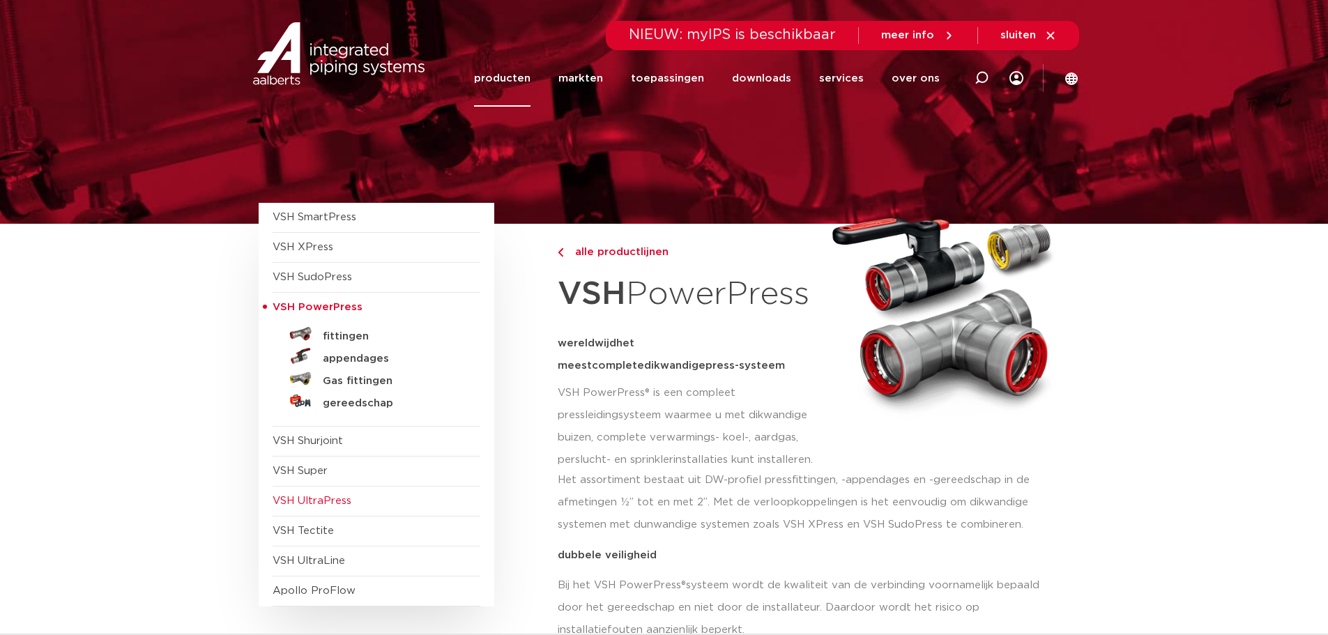
click at [304, 501] on span "VSH UltraPress" at bounding box center [312, 501] width 79 height 10
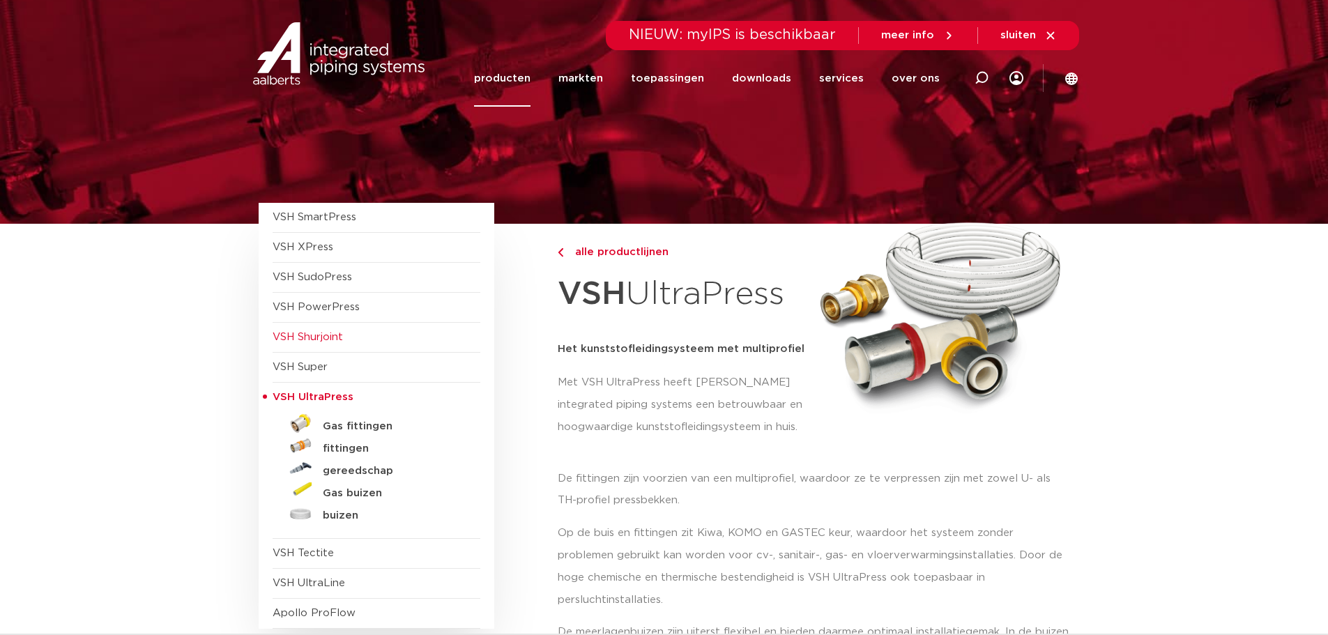
click at [318, 339] on span "VSH Shurjoint" at bounding box center [308, 337] width 70 height 10
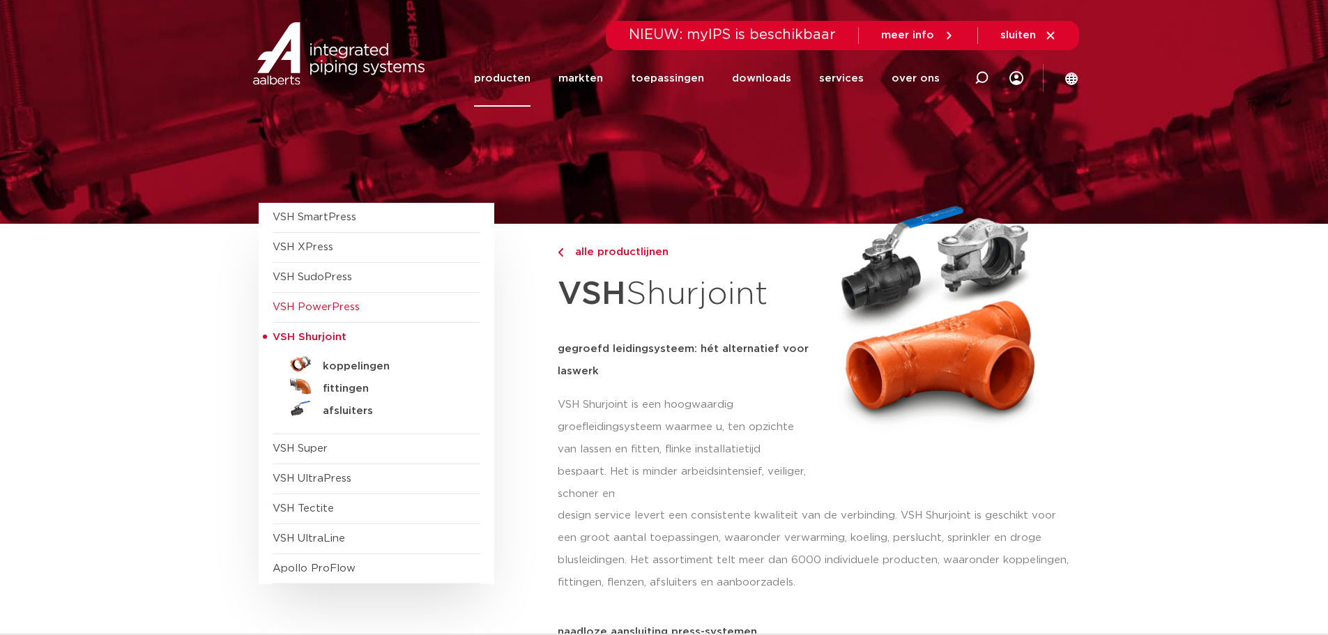
click at [323, 312] on span "VSH PowerPress" at bounding box center [316, 307] width 87 height 10
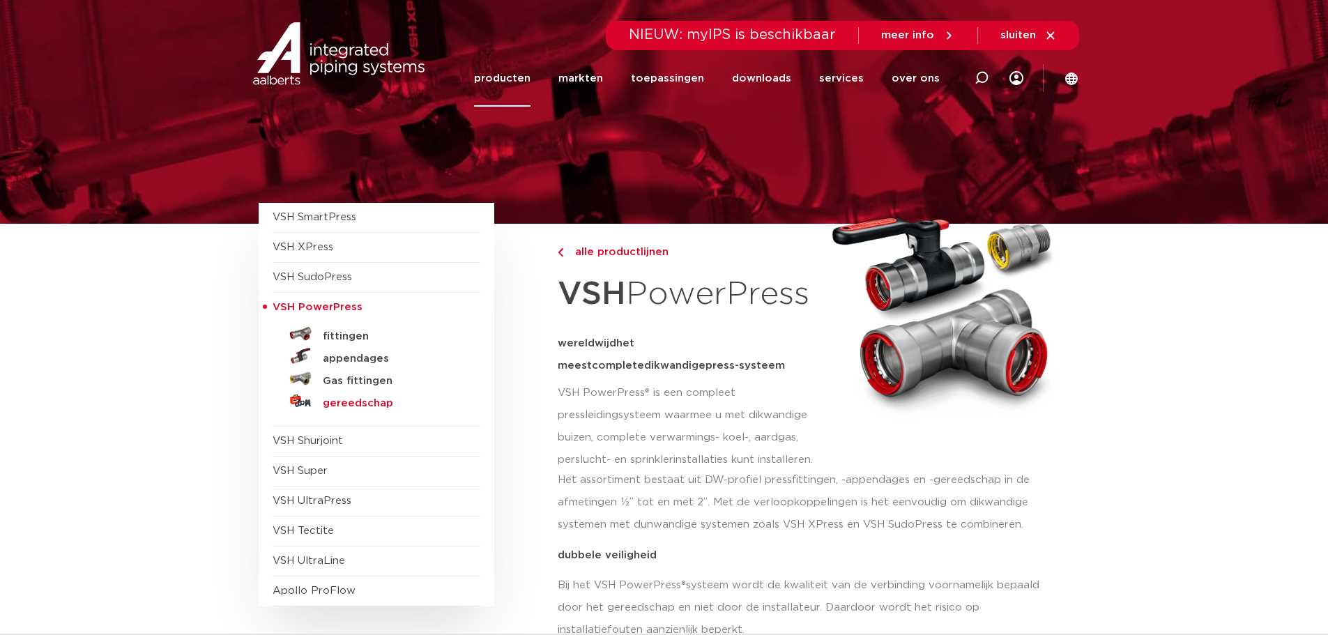
click at [374, 404] on h5 "gereedschap" at bounding box center [392, 403] width 138 height 13
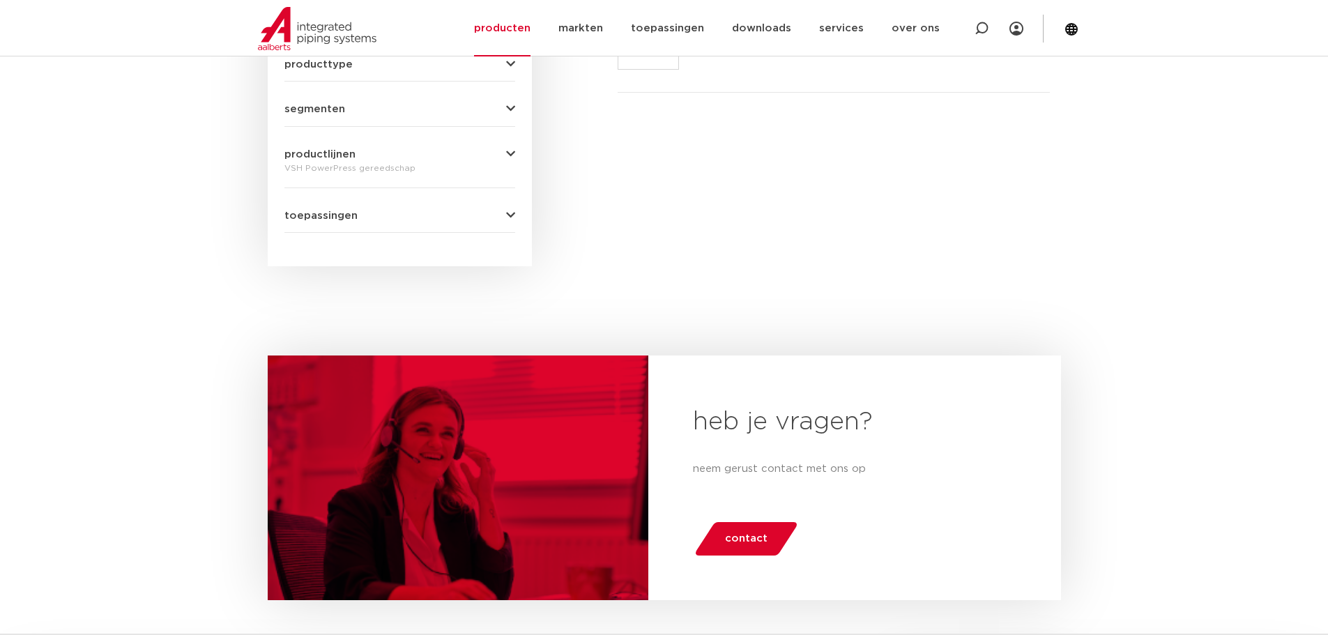
scroll to position [148, 0]
